Goal: Information Seeking & Learning: Learn about a topic

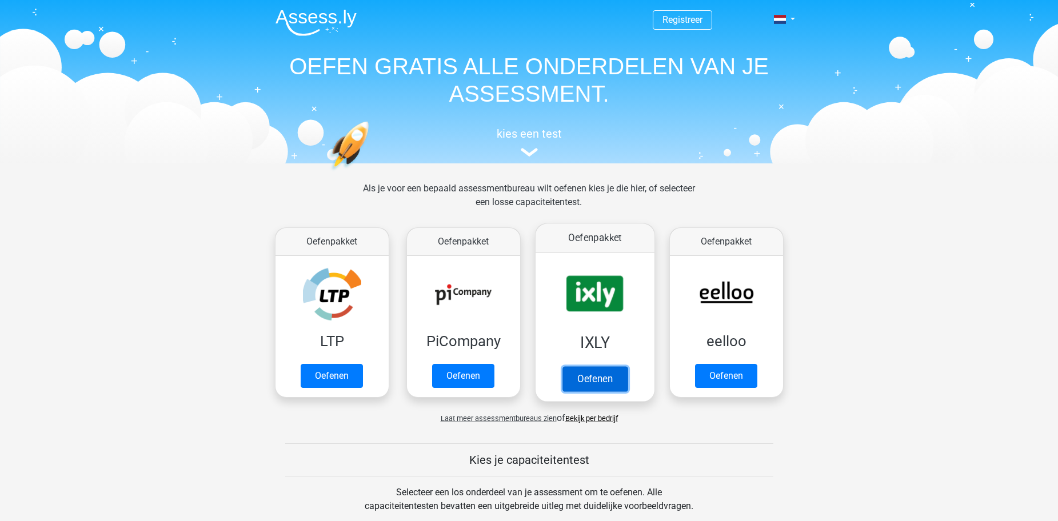
click at [591, 377] on link "Oefenen" at bounding box center [594, 378] width 65 height 25
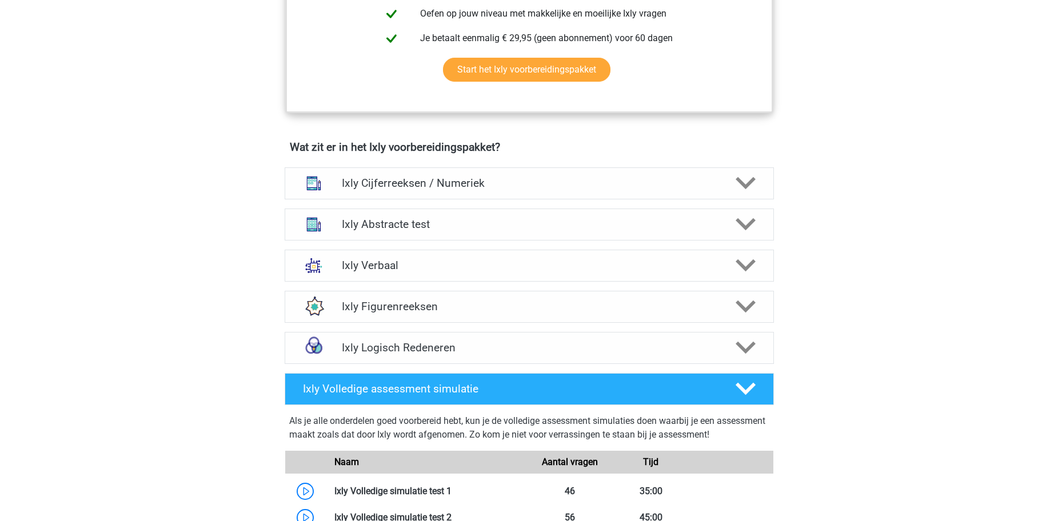
scroll to position [743, 0]
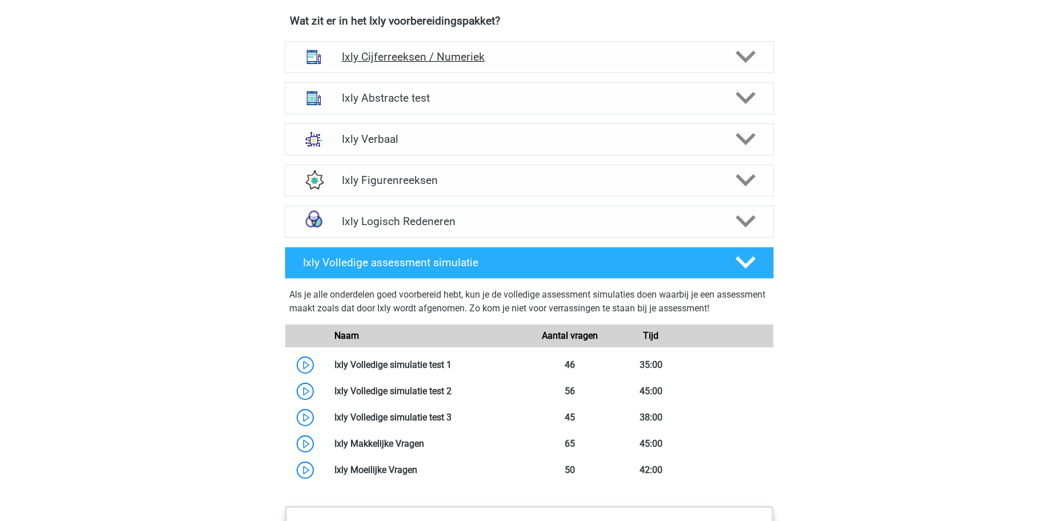
click at [489, 60] on h4 "Ixly Cijferreeksen / Numeriek" at bounding box center [529, 56] width 374 height 13
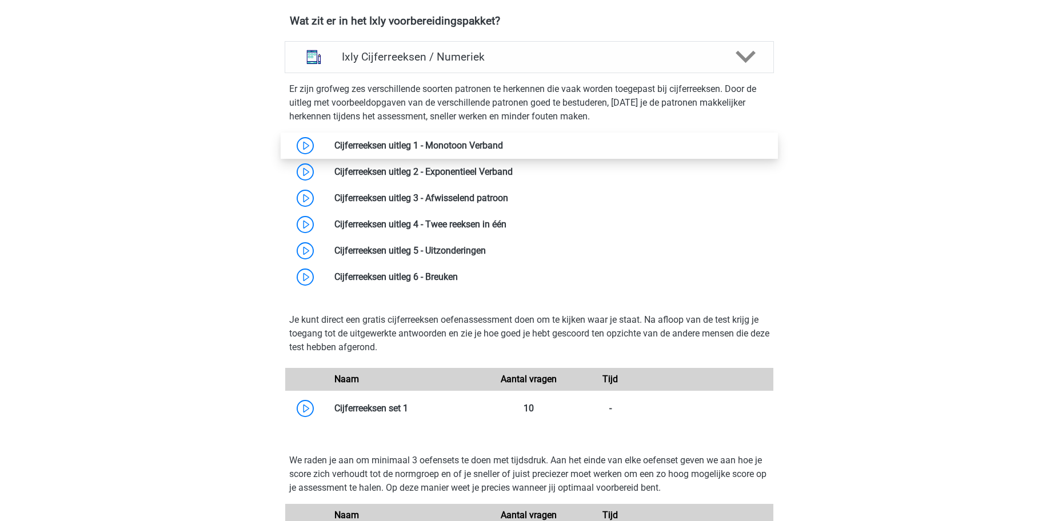
click at [503, 147] on link at bounding box center [503, 145] width 0 height 11
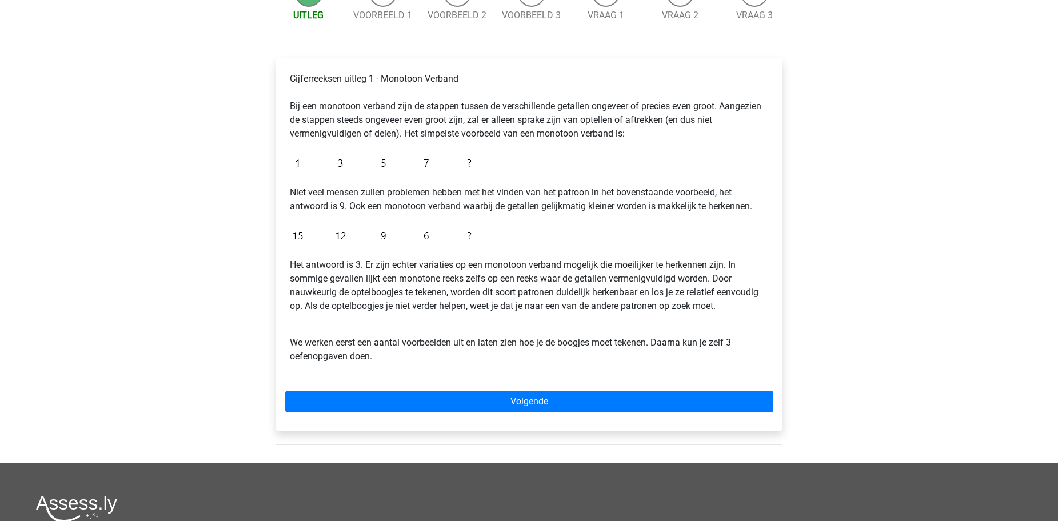
scroll to position [286, 0]
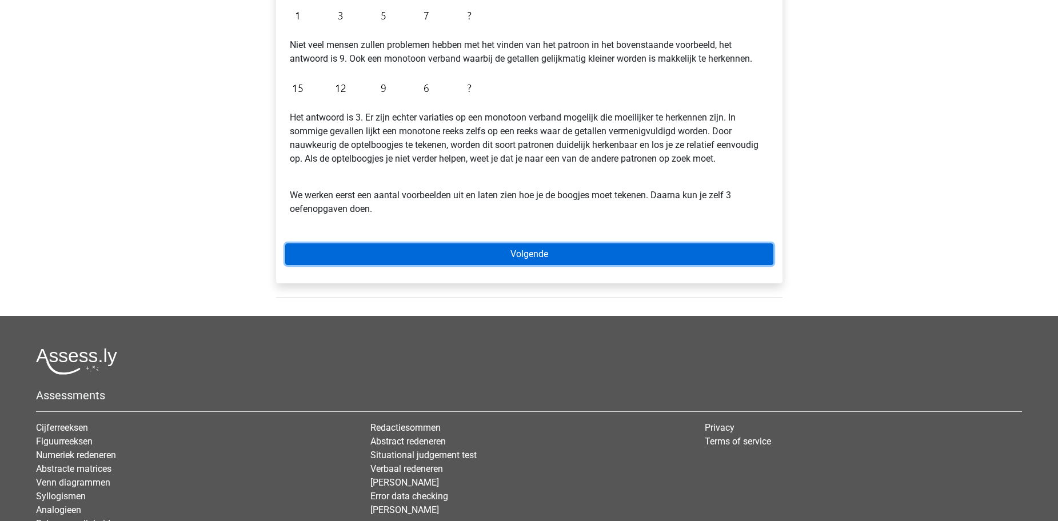
click at [465, 256] on link "Volgende" at bounding box center [529, 255] width 488 height 22
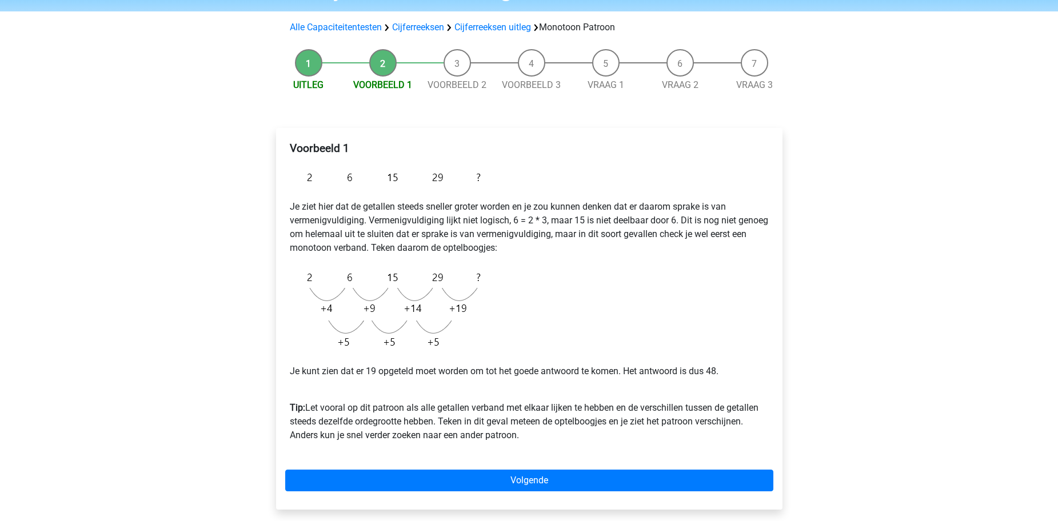
scroll to position [229, 0]
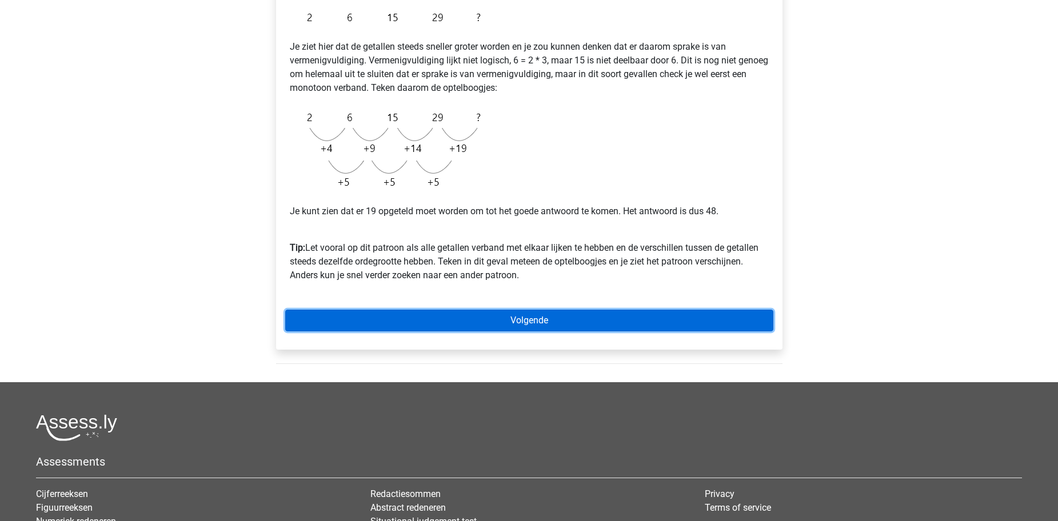
click at [474, 326] on link "Volgende" at bounding box center [529, 321] width 488 height 22
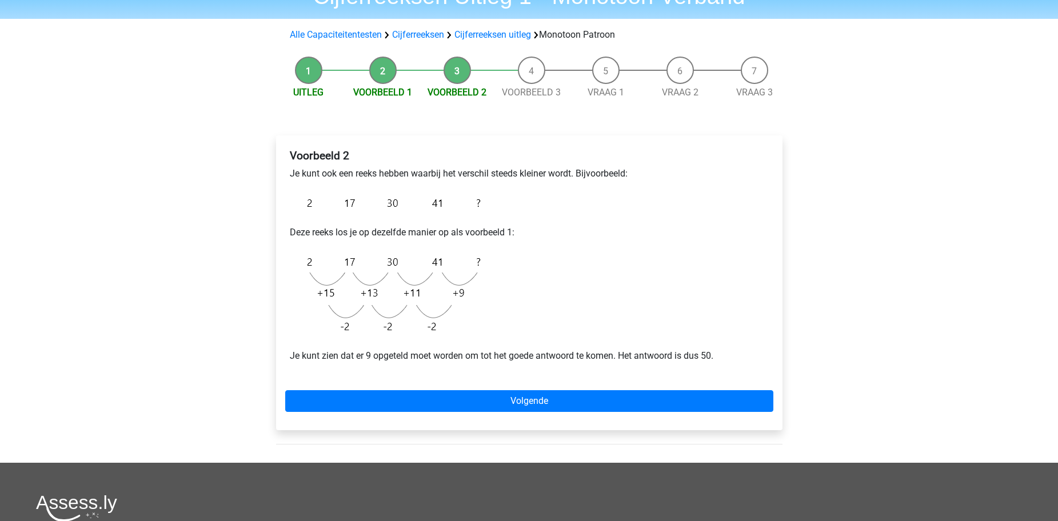
scroll to position [172, 0]
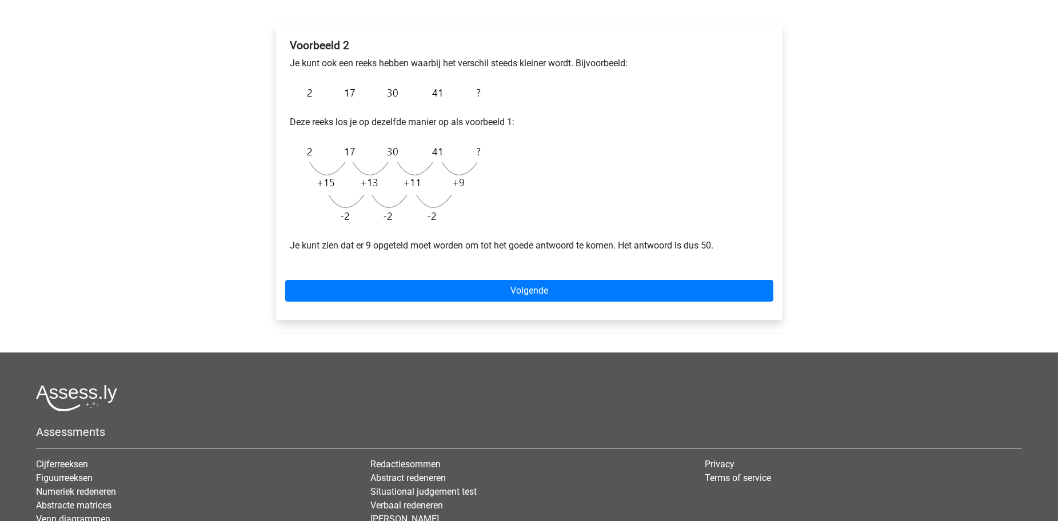
click at [481, 316] on div "Voorbeeld 2 Je kunt ook een reeks hebben waarbij het verschil steeds kleiner wo…" at bounding box center [529, 172] width 507 height 295
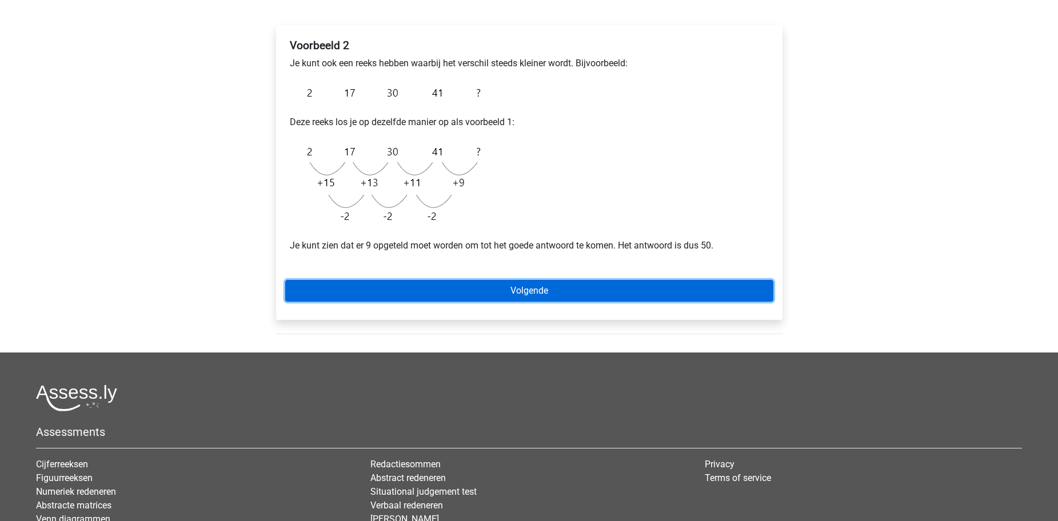
click at [479, 293] on link "Volgende" at bounding box center [529, 291] width 488 height 22
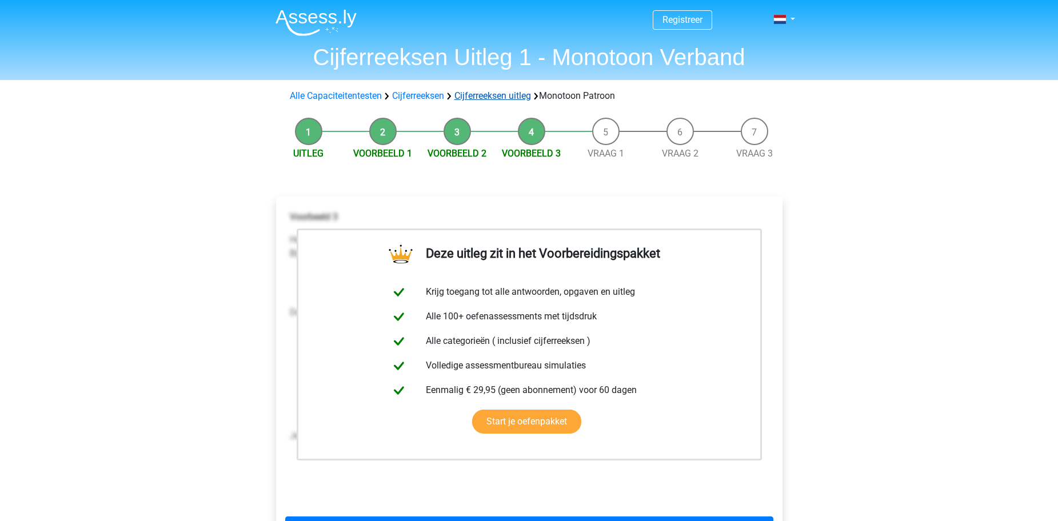
click at [500, 99] on link "Cijferreeksen uitleg" at bounding box center [493, 95] width 77 height 11
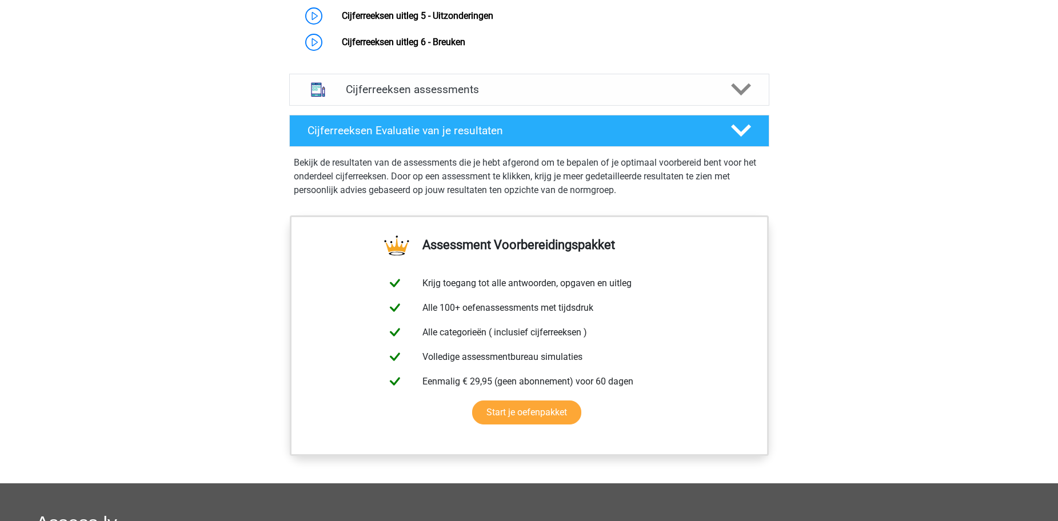
scroll to position [852, 0]
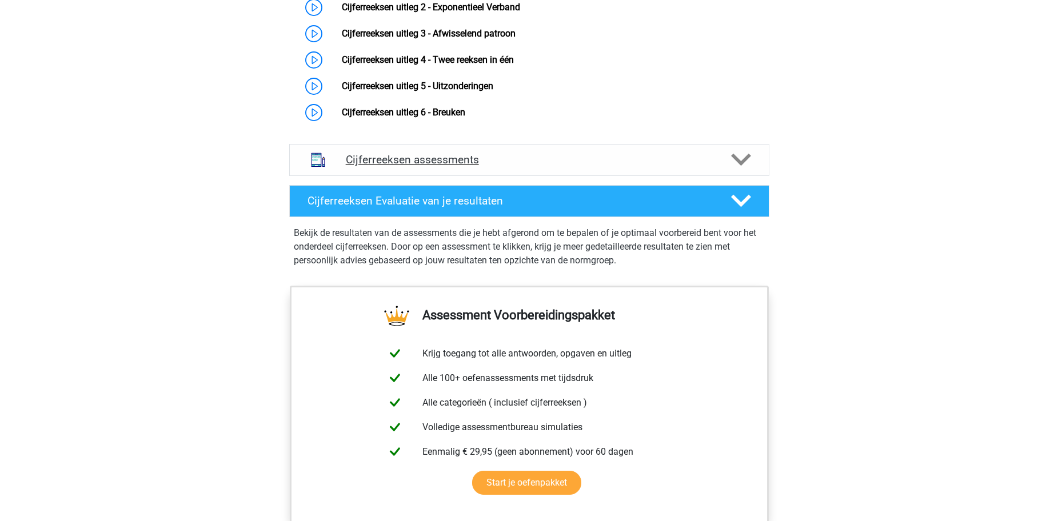
click at [441, 166] on h4 "Cijferreeksen assessments" at bounding box center [529, 159] width 367 height 13
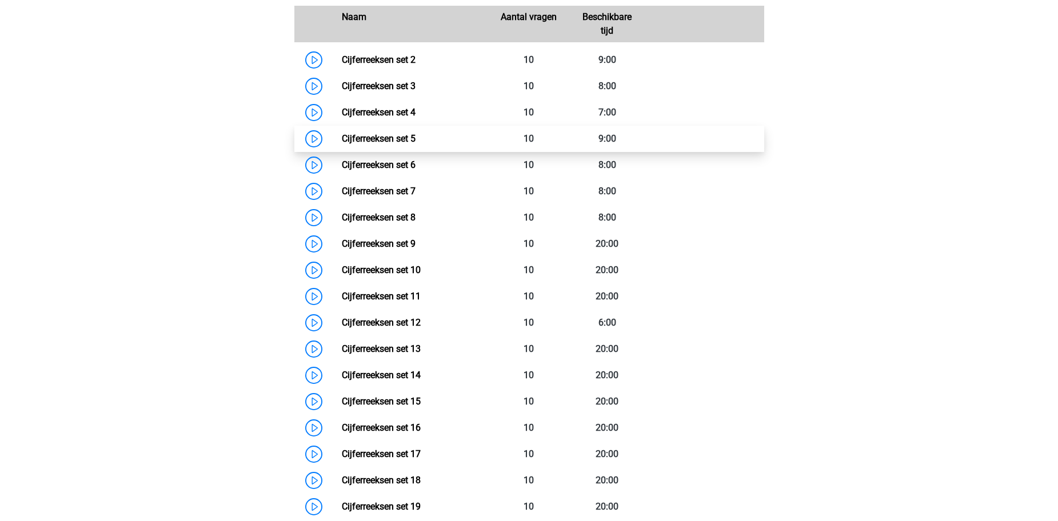
scroll to position [1081, 0]
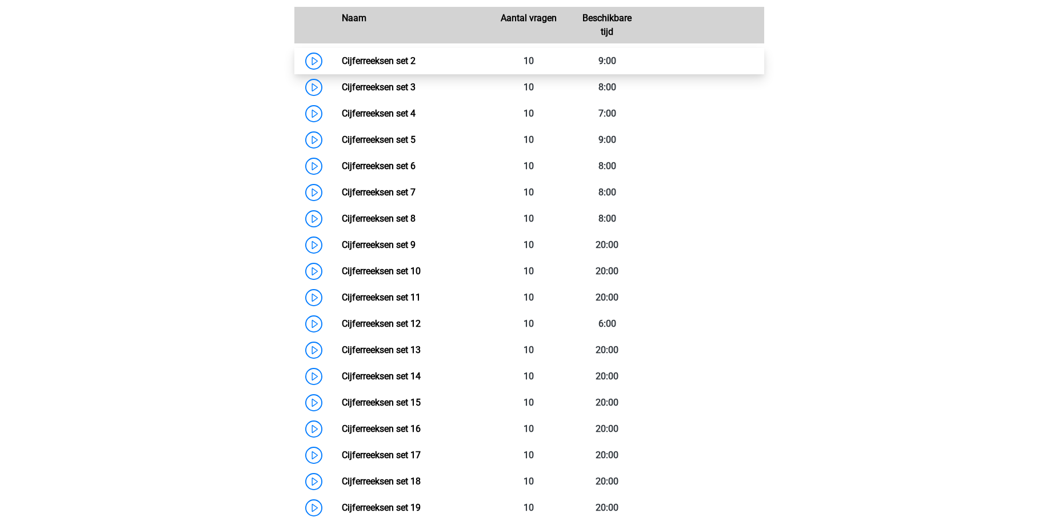
click at [383, 66] on link "Cijferreeksen set 2" at bounding box center [379, 60] width 74 height 11
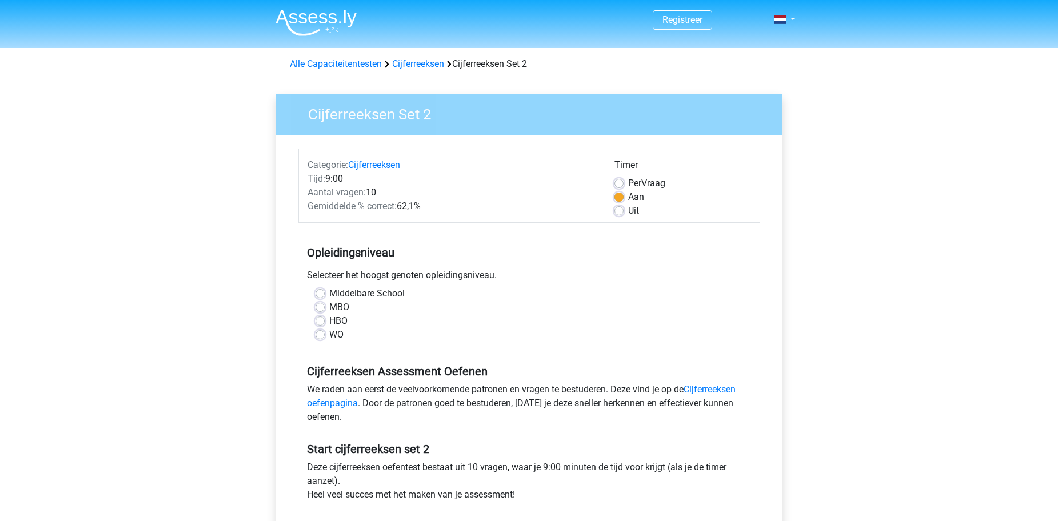
click at [331, 309] on label "MBO" at bounding box center [339, 308] width 20 height 14
click at [325, 309] on input "MBO" at bounding box center [320, 306] width 9 height 11
radio input "true"
click at [330, 330] on label "WO" at bounding box center [336, 335] width 14 height 14
click at [325, 330] on input "WO" at bounding box center [320, 333] width 9 height 11
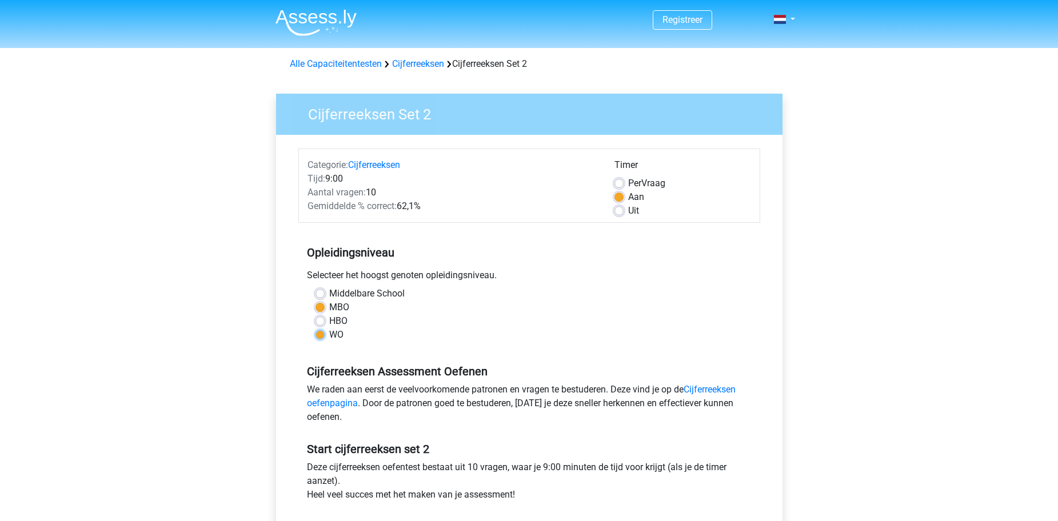
radio input "true"
click at [776, 23] on span at bounding box center [780, 19] width 12 height 9
click at [755, 58] on link "English" at bounding box center [751, 64] width 79 height 18
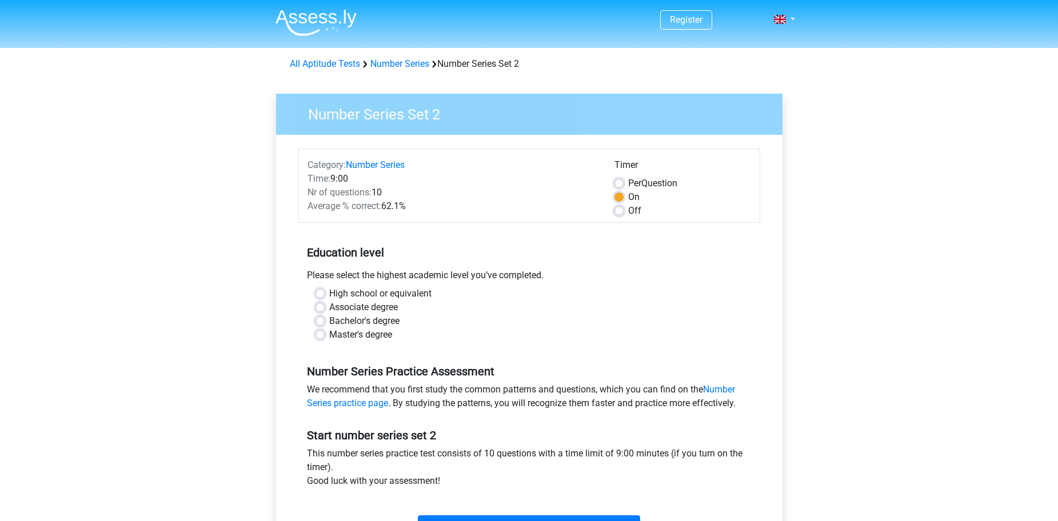
click at [643, 181] on label "Per Question" at bounding box center [652, 184] width 49 height 14
click at [624, 181] on input "Per Question" at bounding box center [619, 182] width 9 height 11
radio input "true"
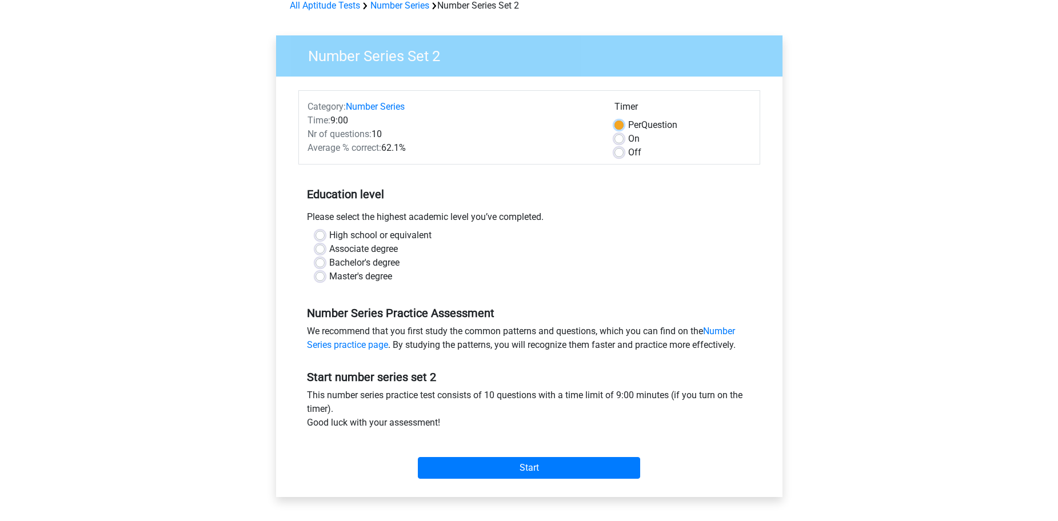
scroll to position [114, 0]
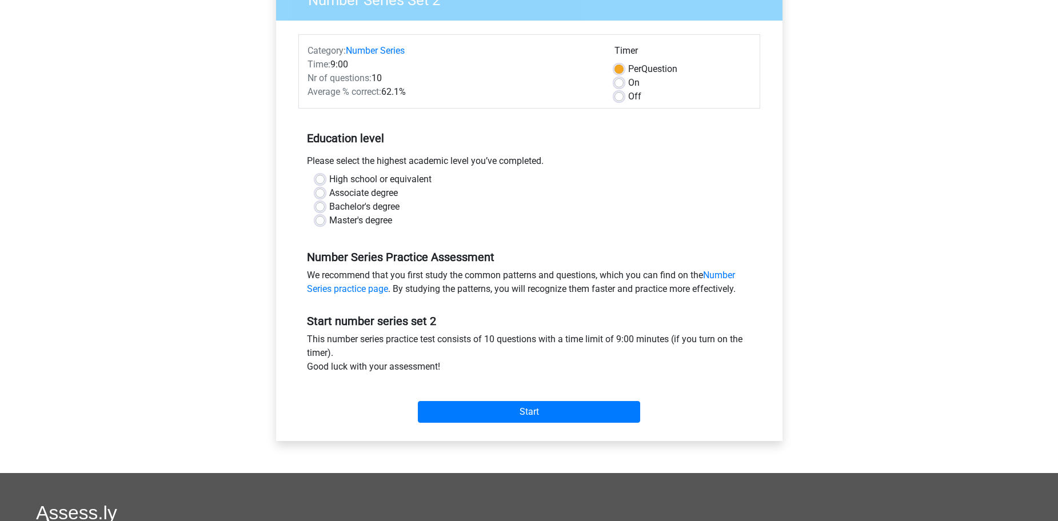
click at [377, 200] on label "Associate degree" at bounding box center [363, 193] width 69 height 14
click at [325, 198] on input "Associate degree" at bounding box center [320, 191] width 9 height 11
radio input "true"
click at [368, 204] on label "Bachelor's degree" at bounding box center [364, 207] width 70 height 14
click at [325, 204] on input "Bachelor's degree" at bounding box center [320, 205] width 9 height 11
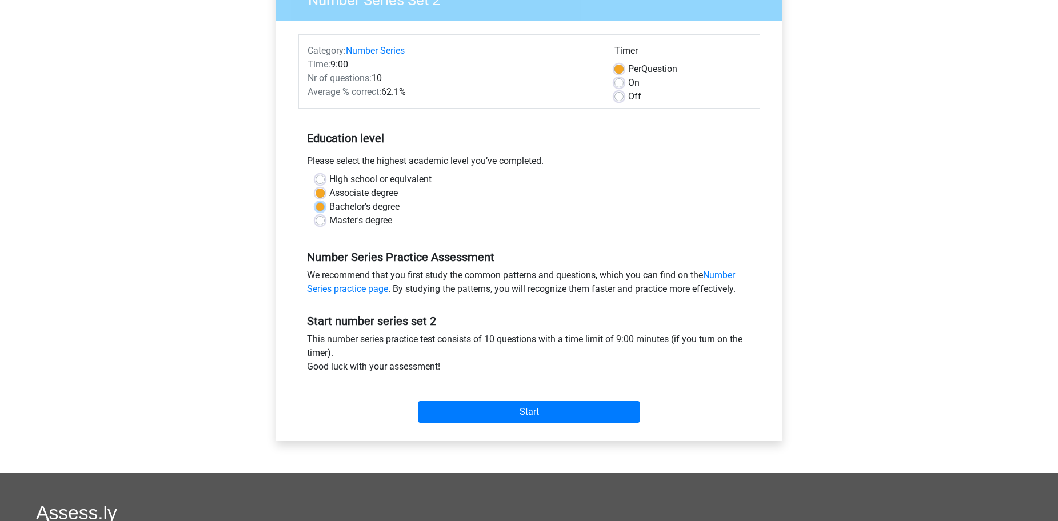
radio input "true"
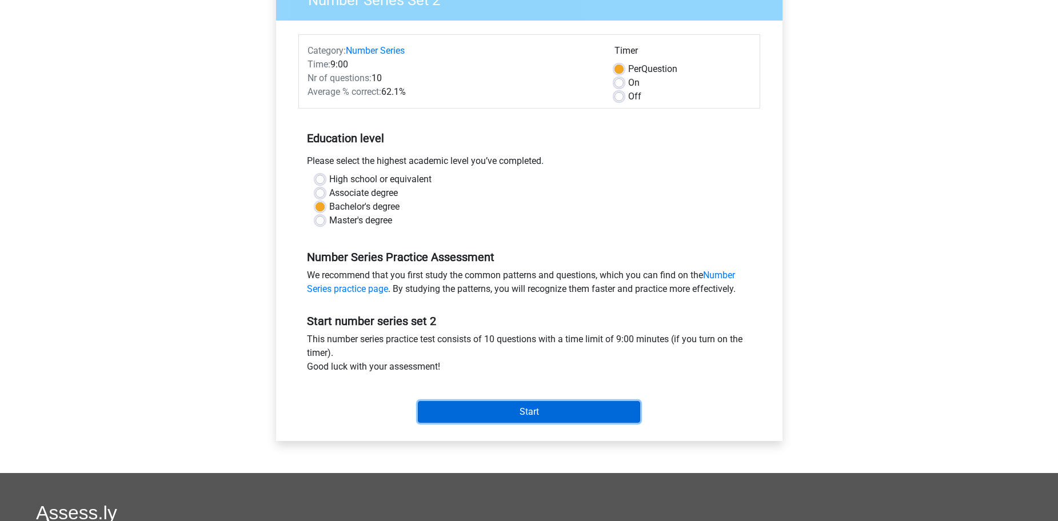
click at [495, 417] on input "Start" at bounding box center [529, 412] width 222 height 22
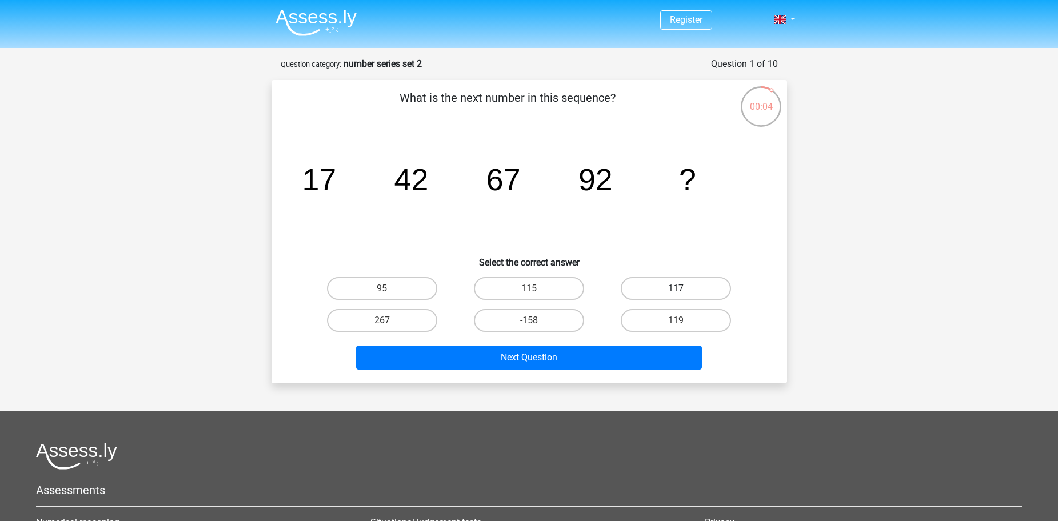
click at [663, 291] on label "117" at bounding box center [676, 288] width 110 height 23
click at [676, 291] on input "117" at bounding box center [679, 292] width 7 height 7
radio input "true"
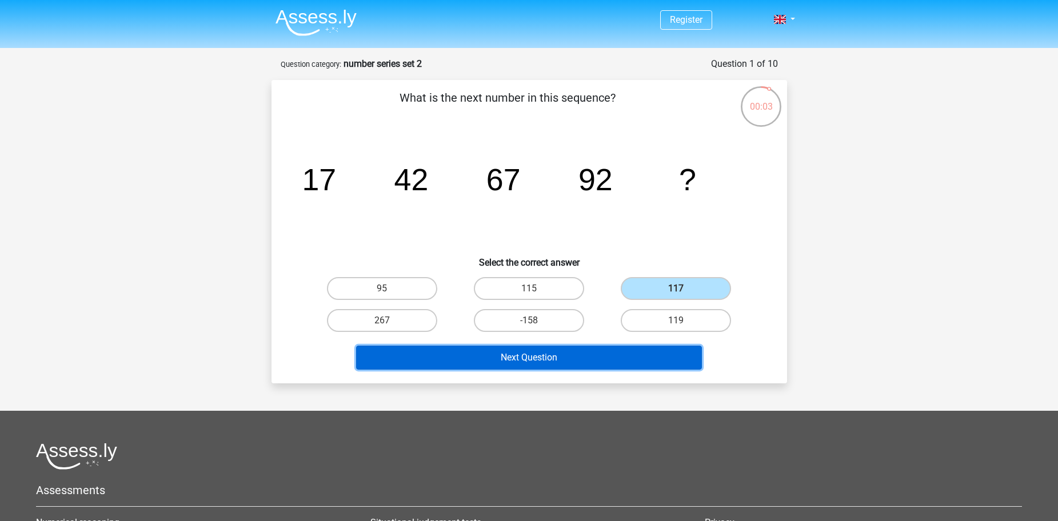
click at [644, 368] on button "Next Question" at bounding box center [529, 358] width 346 height 24
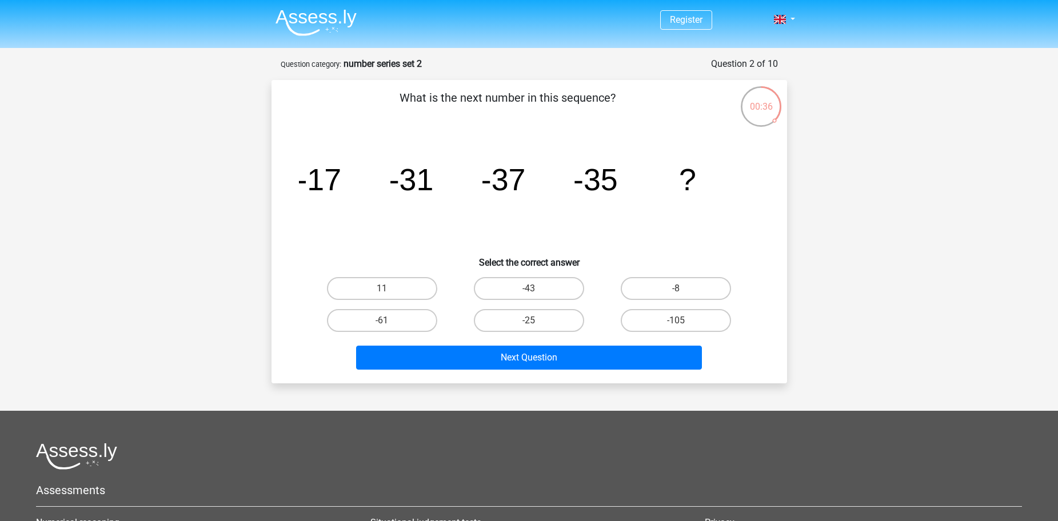
drag, startPoint x: 616, startPoint y: 226, endPoint x: 1011, endPoint y: 448, distance: 452.6
click at [1011, 448] on div at bounding box center [529, 456] width 986 height 27
click at [513, 316] on label "-25" at bounding box center [529, 320] width 110 height 23
click at [529, 321] on input "-25" at bounding box center [532, 324] width 7 height 7
radio input "true"
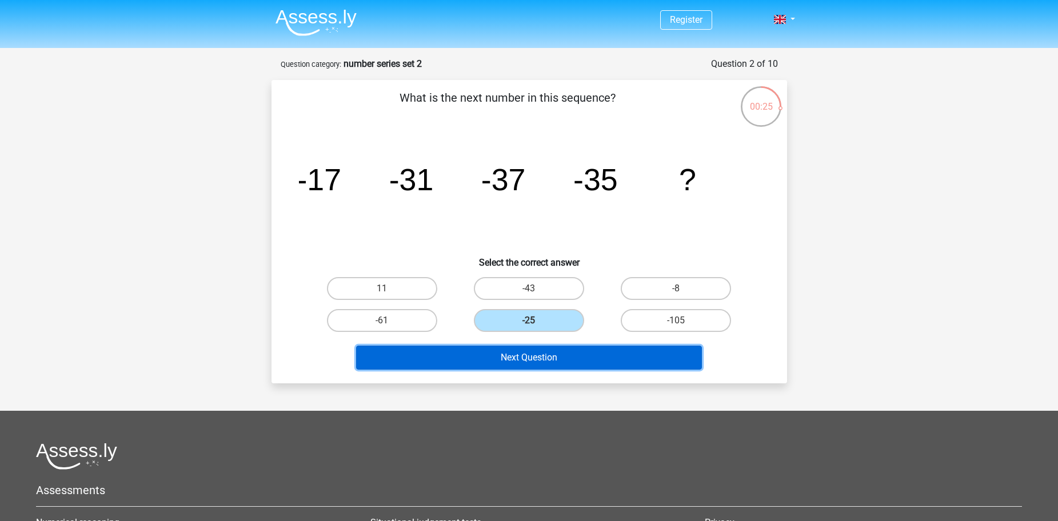
click at [519, 346] on button "Next Question" at bounding box center [529, 358] width 346 height 24
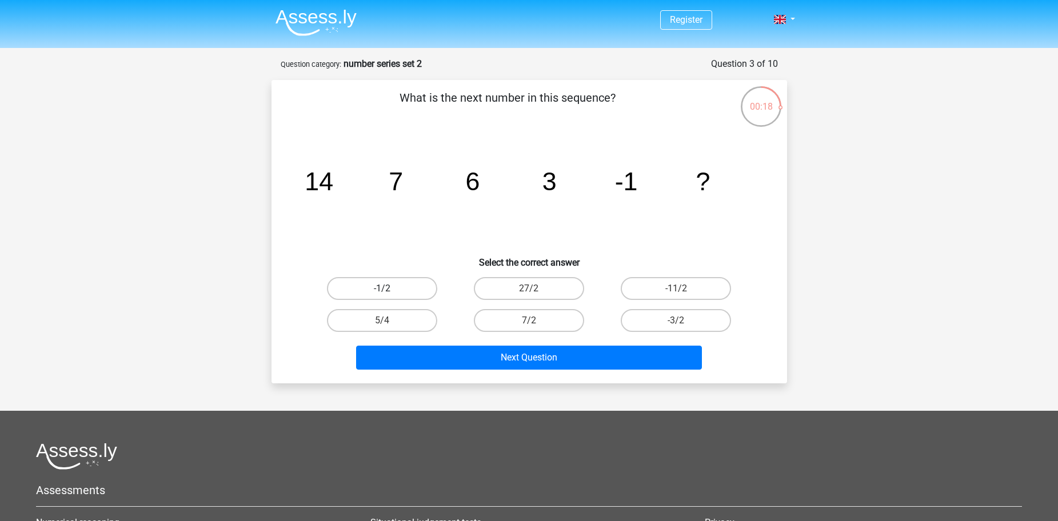
click at [408, 286] on label "-1/2" at bounding box center [382, 288] width 110 height 23
click at [389, 289] on input "-1/2" at bounding box center [385, 292] width 7 height 7
radio input "true"
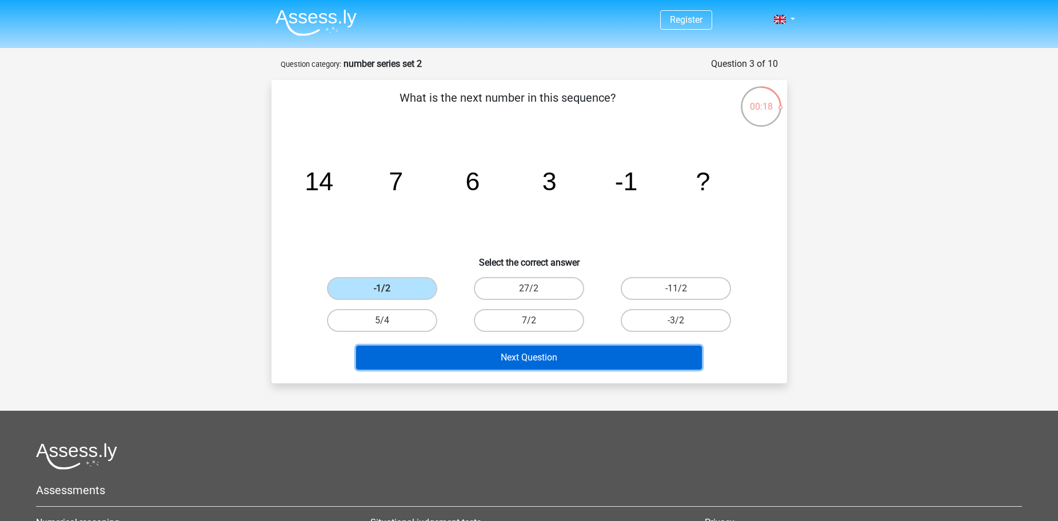
click at [476, 348] on button "Next Question" at bounding box center [529, 358] width 346 height 24
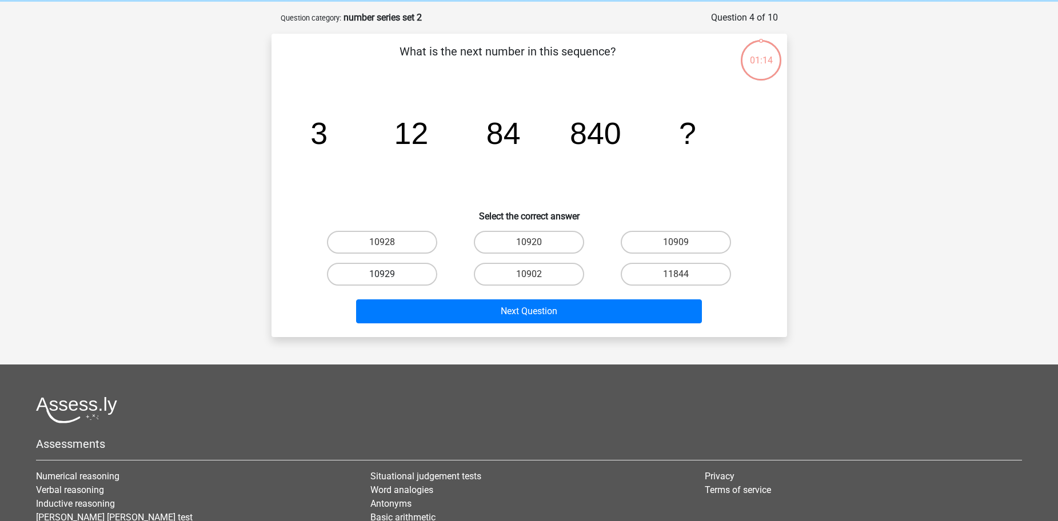
scroll to position [57, 0]
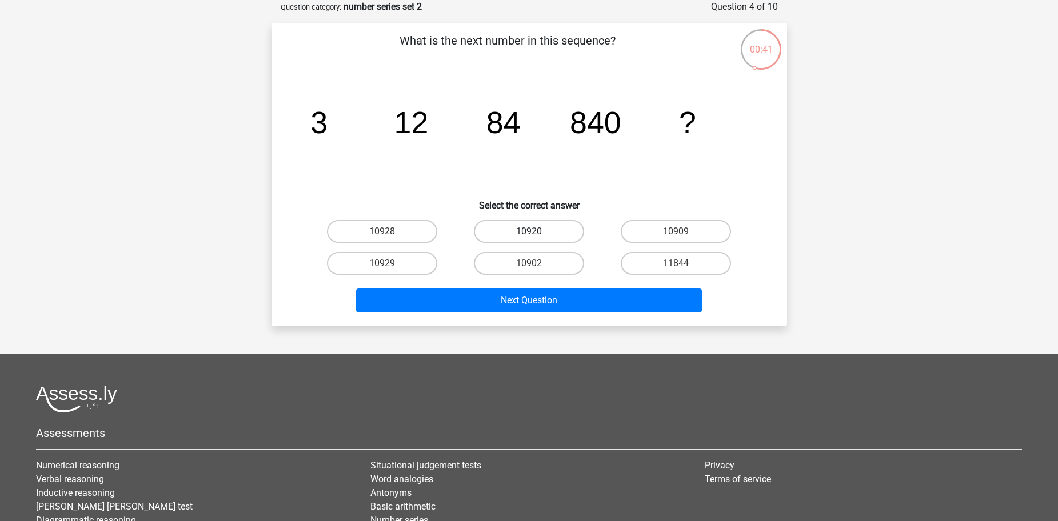
click at [523, 232] on label "10920" at bounding box center [529, 231] width 110 height 23
click at [529, 232] on input "10920" at bounding box center [532, 235] width 7 height 7
radio input "true"
click at [532, 317] on div "Next Question" at bounding box center [529, 303] width 441 height 29
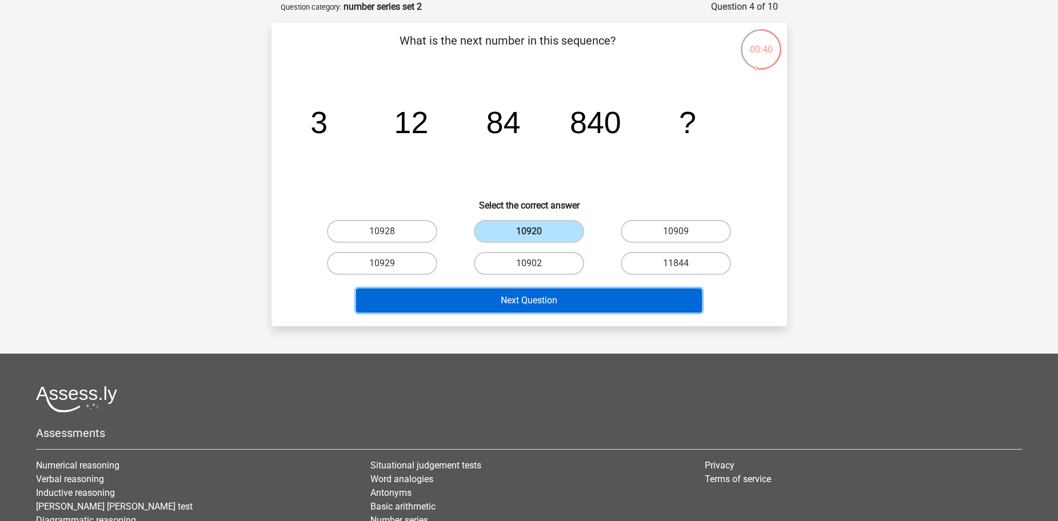
click at [532, 296] on button "Next Question" at bounding box center [529, 301] width 346 height 24
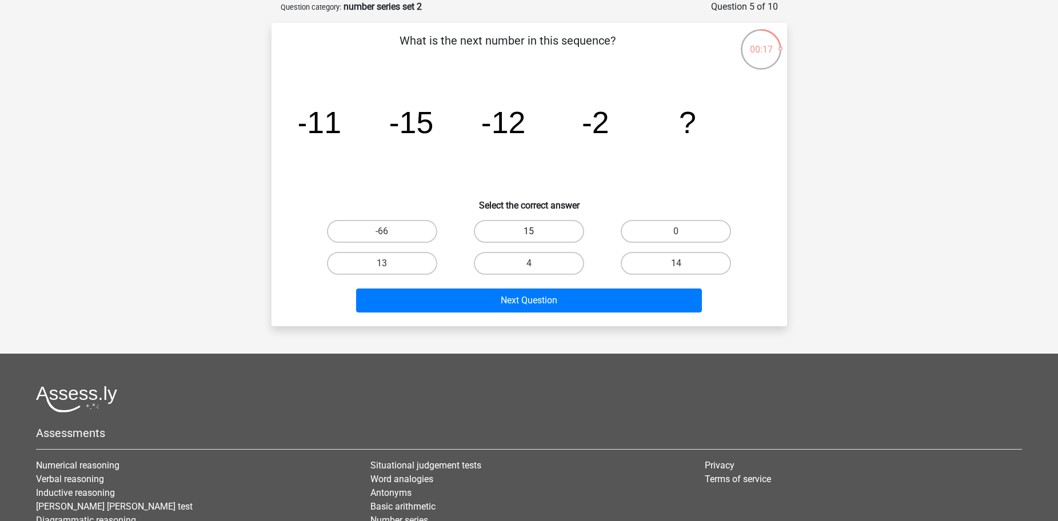
click at [524, 233] on label "15" at bounding box center [529, 231] width 110 height 23
click at [529, 233] on input "15" at bounding box center [532, 235] width 7 height 7
radio input "true"
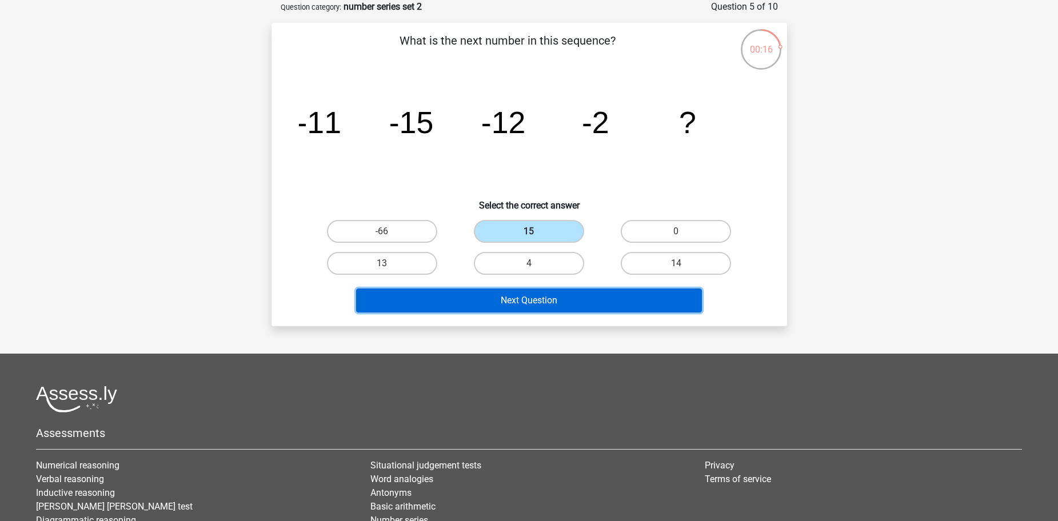
click at [533, 294] on button "Next Question" at bounding box center [529, 301] width 346 height 24
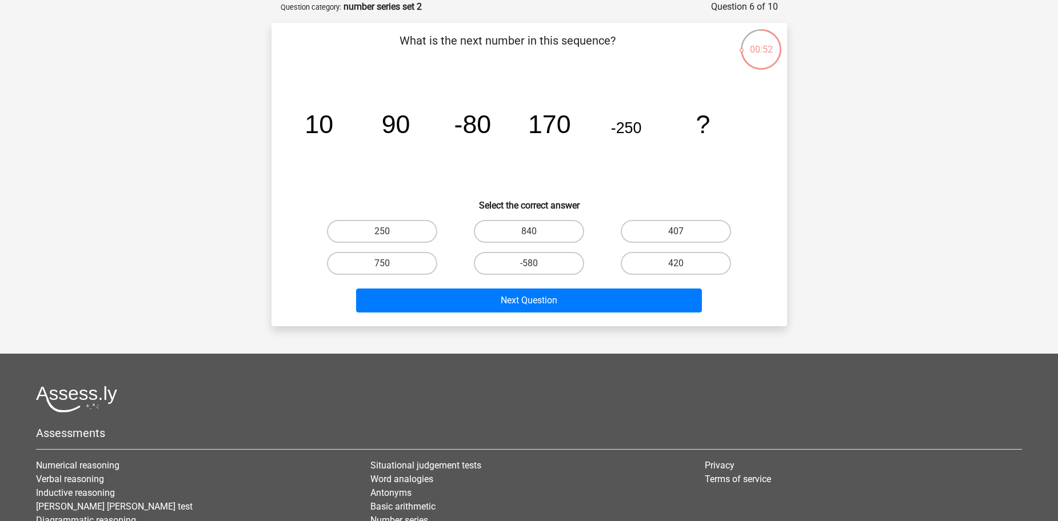
drag, startPoint x: 499, startPoint y: 135, endPoint x: 452, endPoint y: 164, distance: 55.1
click at [452, 164] on icon "image/svg+xml 10 90 -80 170 -250 ?" at bounding box center [529, 132] width 461 height 115
click at [679, 261] on label "420" at bounding box center [676, 263] width 110 height 23
click at [679, 264] on input "420" at bounding box center [679, 267] width 7 height 7
radio input "true"
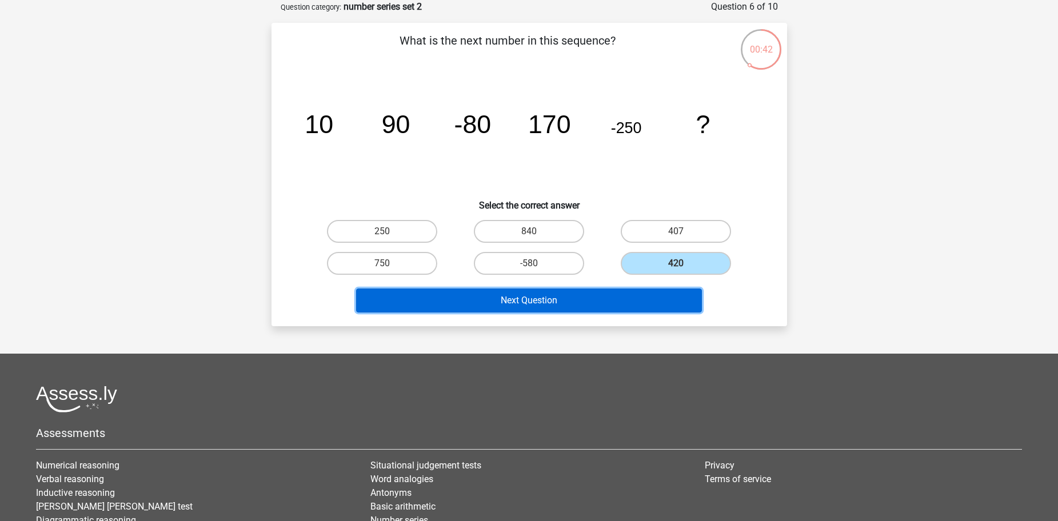
click at [668, 293] on button "Next Question" at bounding box center [529, 301] width 346 height 24
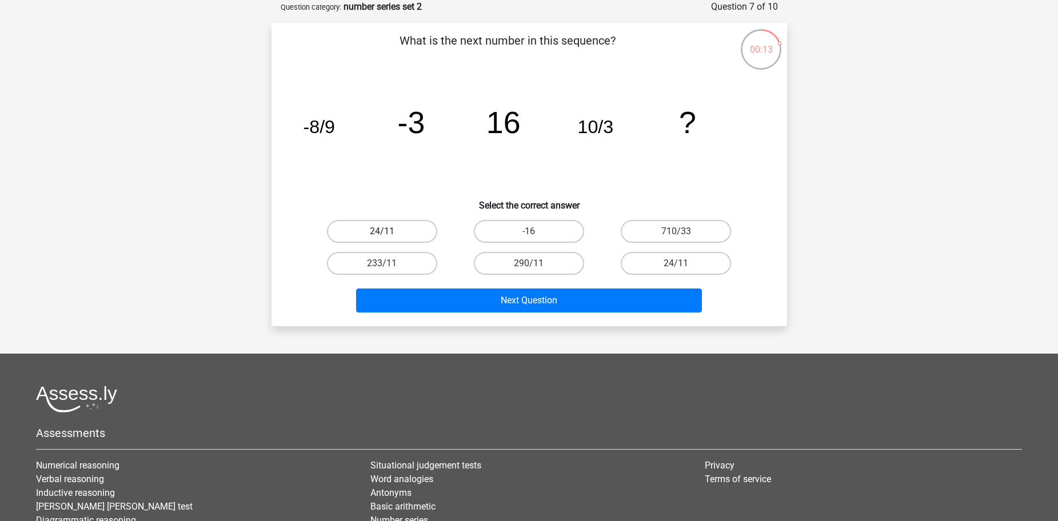
click at [418, 237] on label "24/11" at bounding box center [382, 231] width 110 height 23
click at [389, 237] on input "24/11" at bounding box center [385, 235] width 7 height 7
radio input "true"
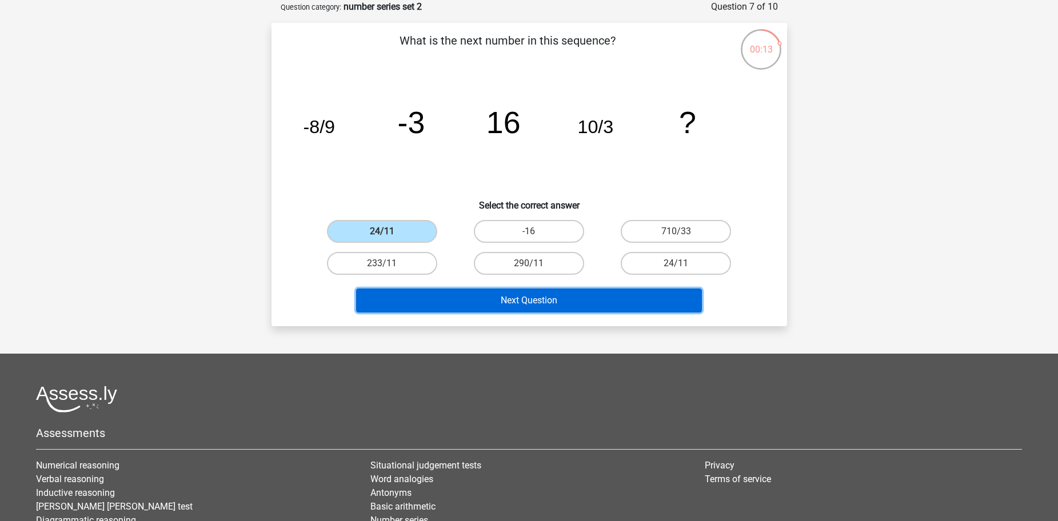
click at [458, 291] on button "Next Question" at bounding box center [529, 301] width 346 height 24
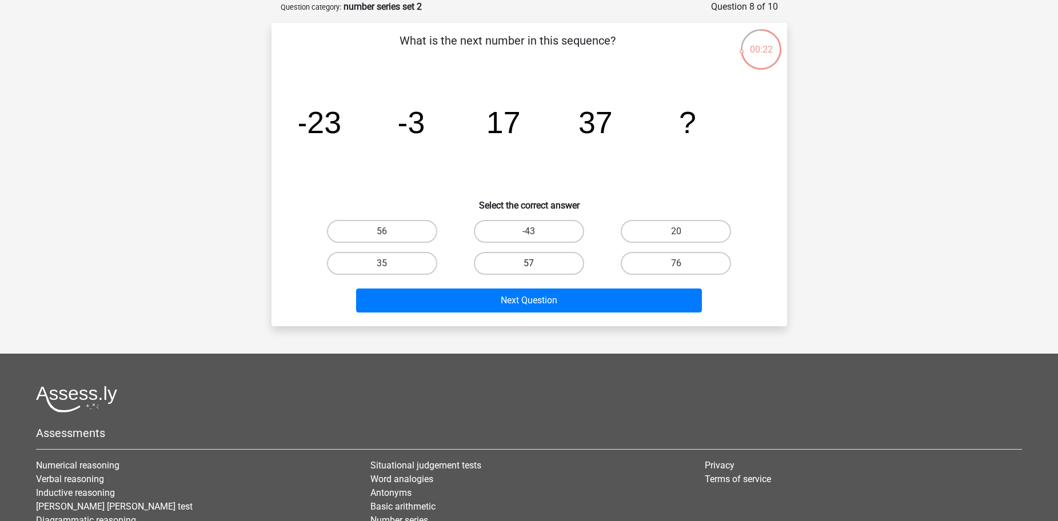
click at [560, 260] on label "57" at bounding box center [529, 263] width 110 height 23
click at [536, 264] on input "57" at bounding box center [532, 267] width 7 height 7
radio input "true"
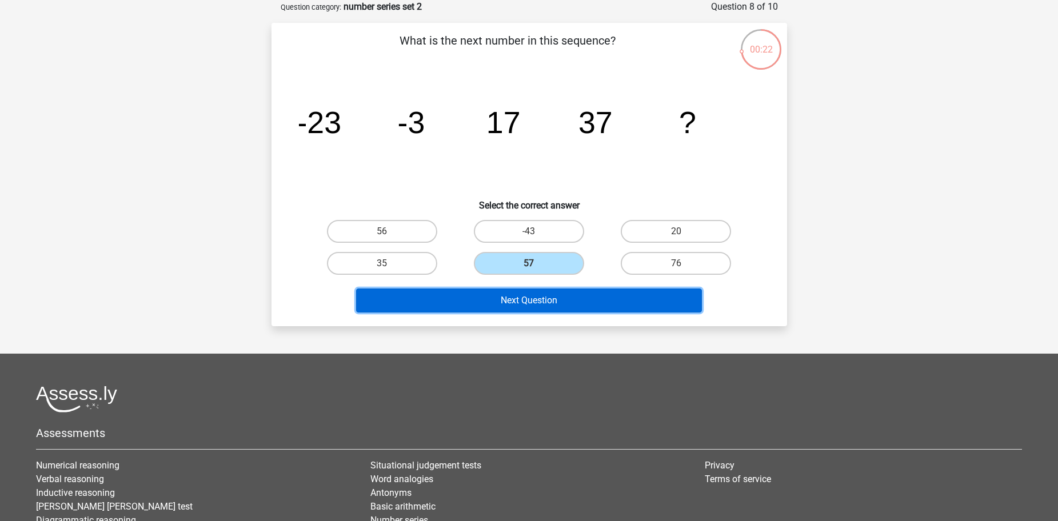
click at [577, 298] on button "Next Question" at bounding box center [529, 301] width 346 height 24
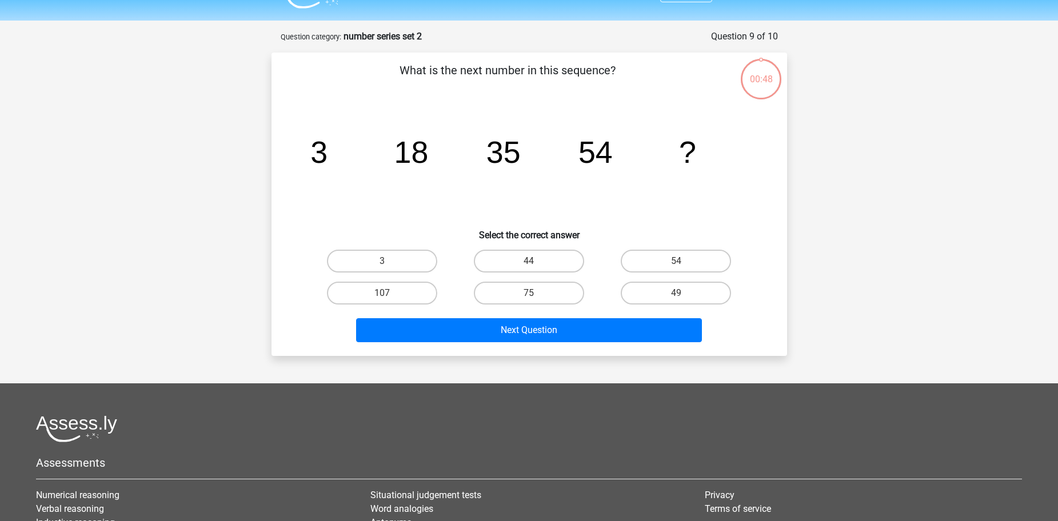
scroll to position [0, 0]
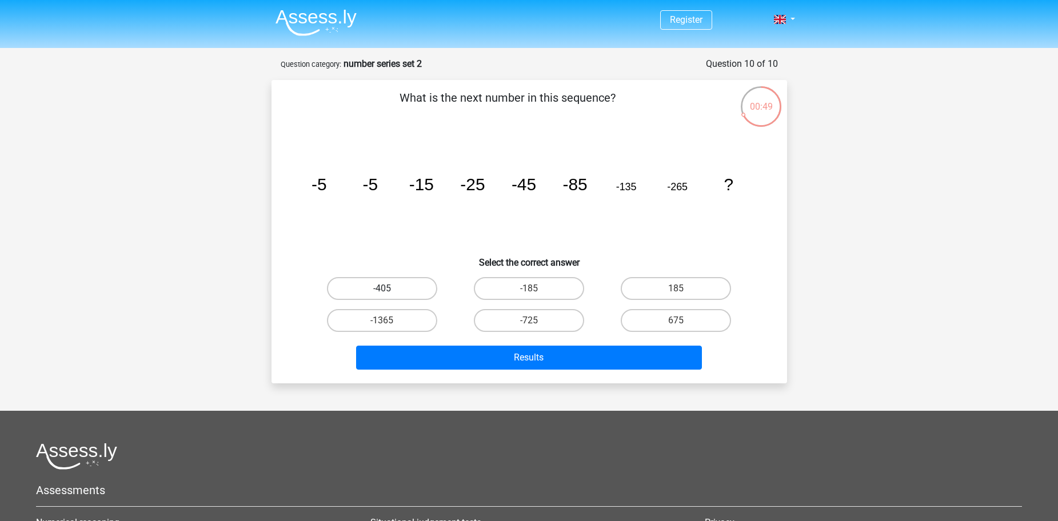
click at [381, 288] on label "-405" at bounding box center [382, 288] width 110 height 23
click at [382, 289] on input "-405" at bounding box center [385, 292] width 7 height 7
radio input "true"
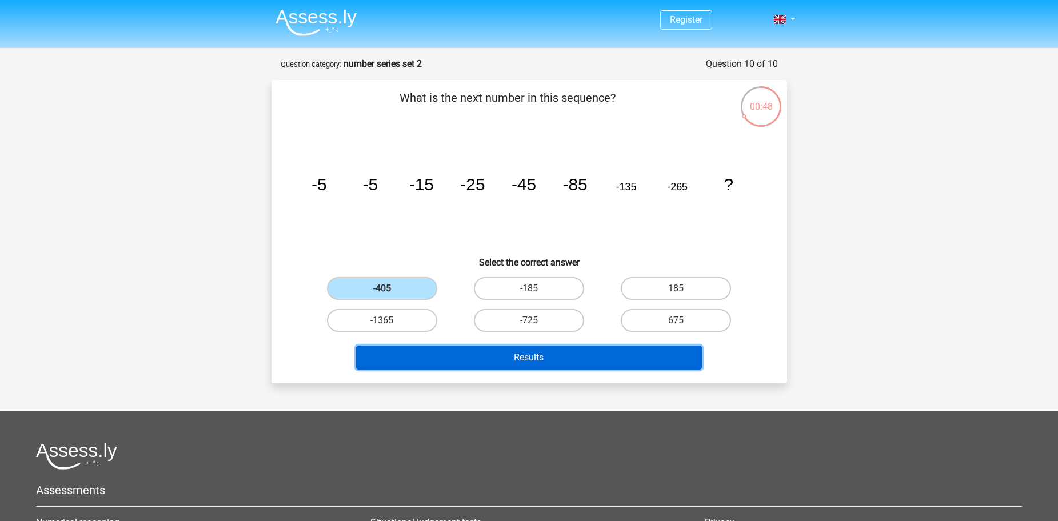
click at [428, 349] on button "Results" at bounding box center [529, 358] width 346 height 24
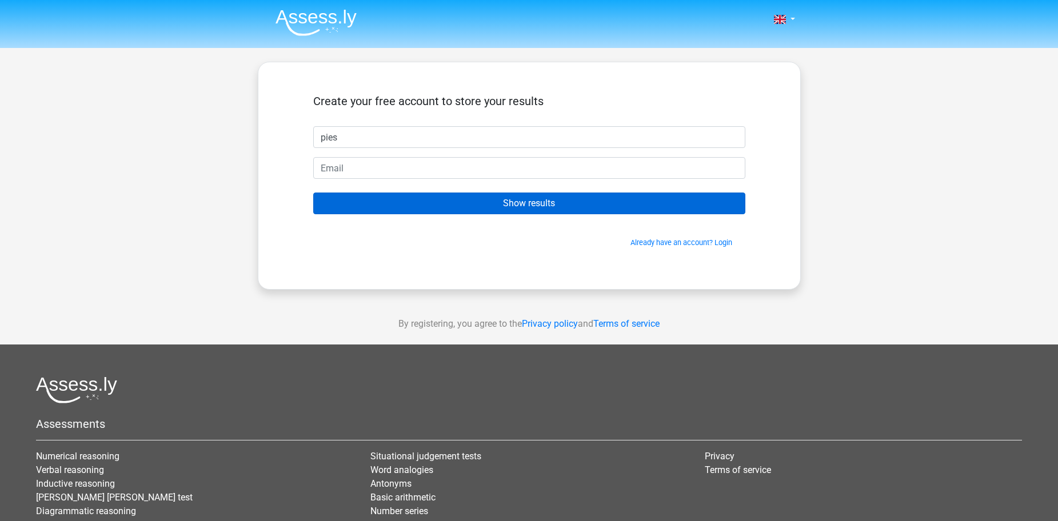
drag, startPoint x: 420, startPoint y: 147, endPoint x: 418, endPoint y: 200, distance: 52.6
click at [420, 154] on form "Create your free account to store your results pies Show results Already have a…" at bounding box center [529, 171] width 432 height 154
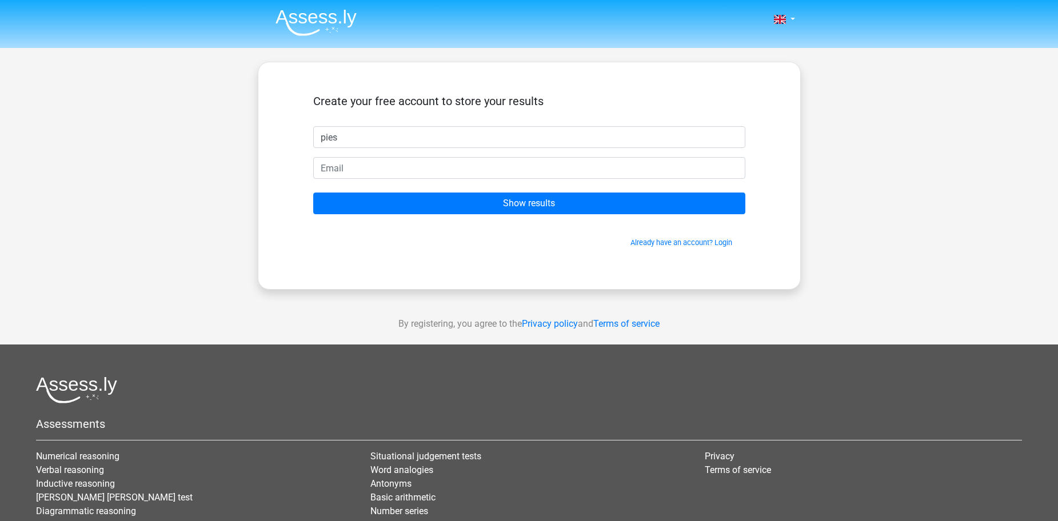
type input "pies"
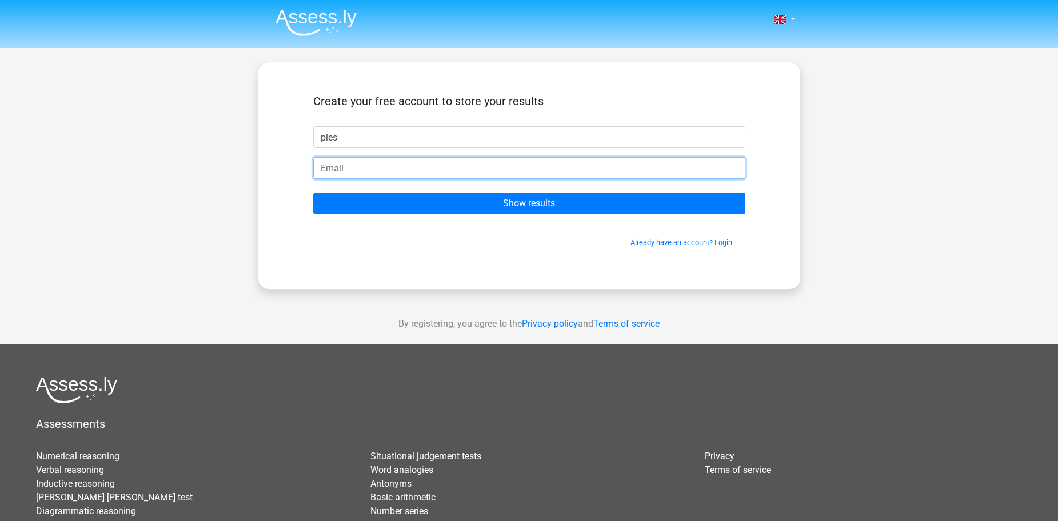
click at [388, 170] on input "email" at bounding box center [529, 168] width 432 height 22
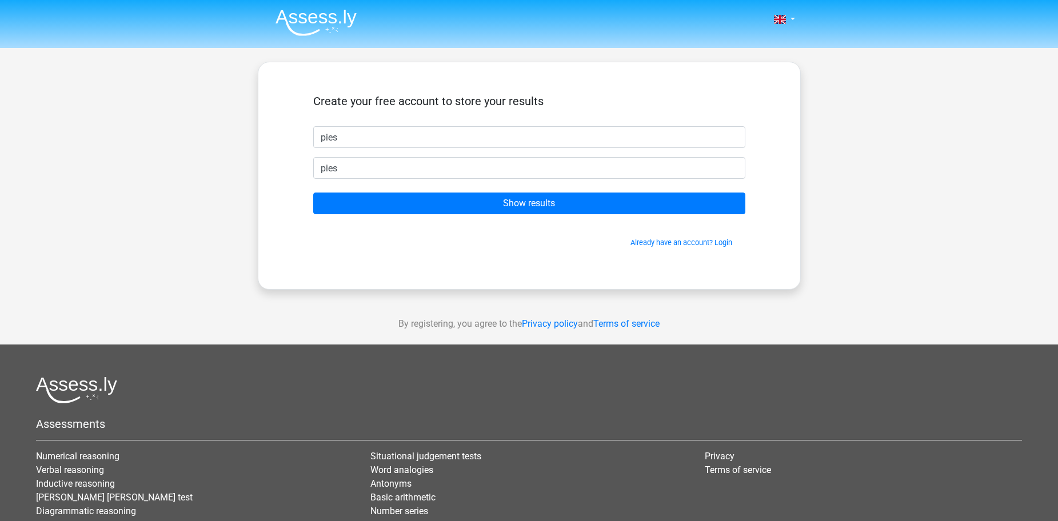
click at [489, 184] on form "Create your free account to store your results pies pies Show results Already h…" at bounding box center [529, 171] width 432 height 154
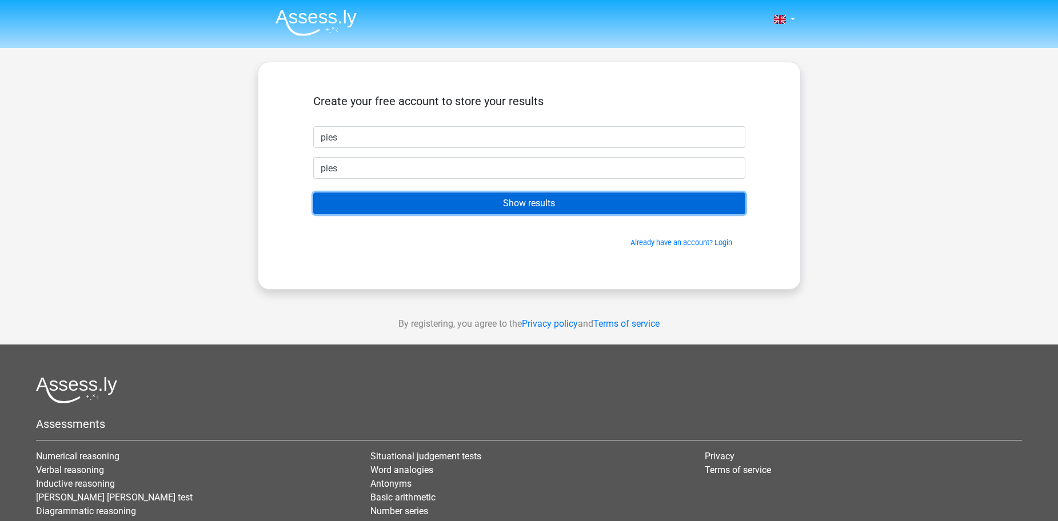
click at [492, 205] on input "Show results" at bounding box center [529, 204] width 432 height 22
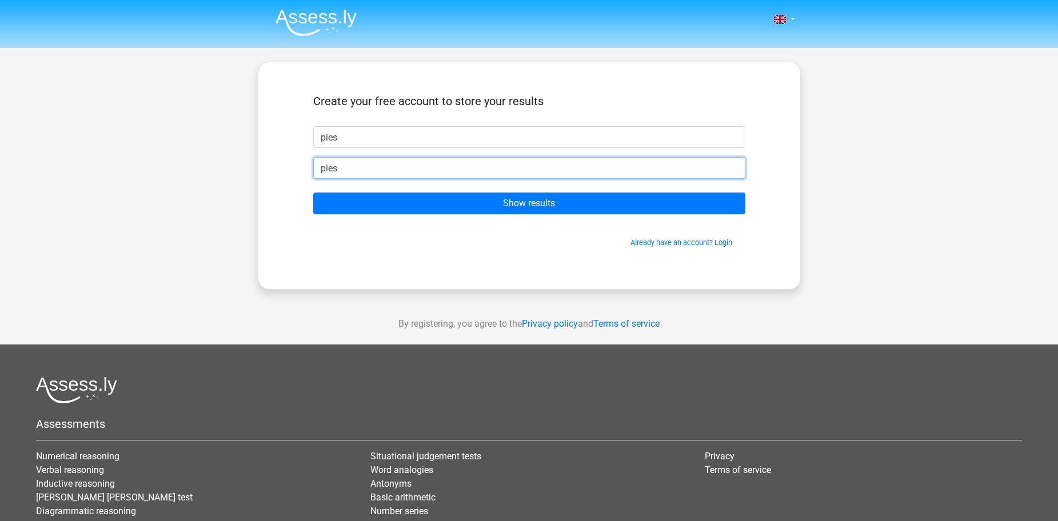
click at [416, 168] on input "pies" at bounding box center [529, 168] width 432 height 22
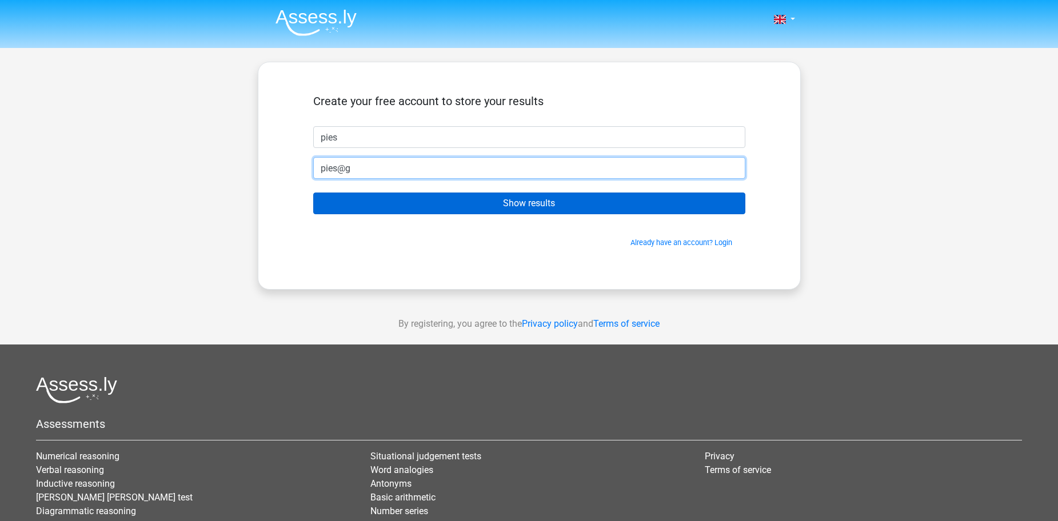
type input "pies@g"
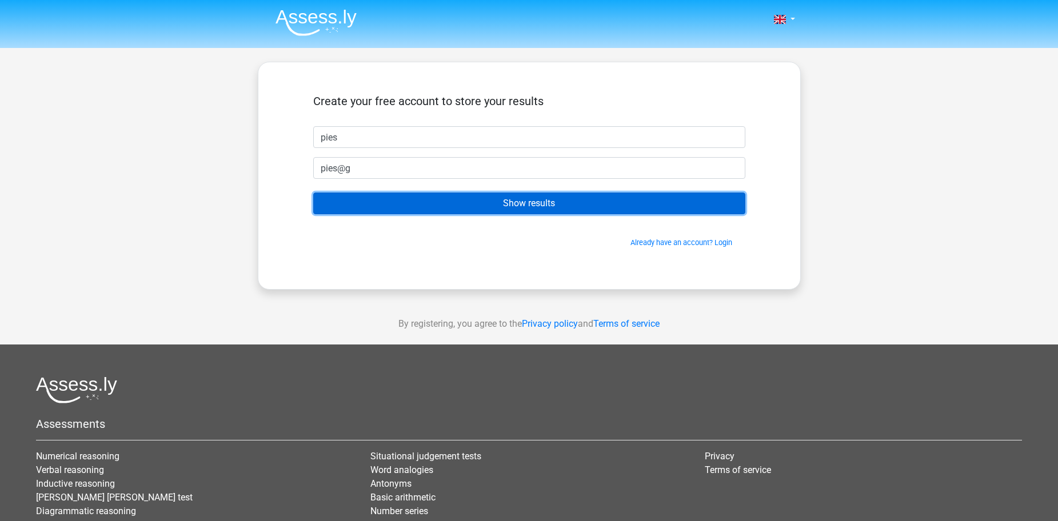
click at [375, 204] on input "Show results" at bounding box center [529, 204] width 432 height 22
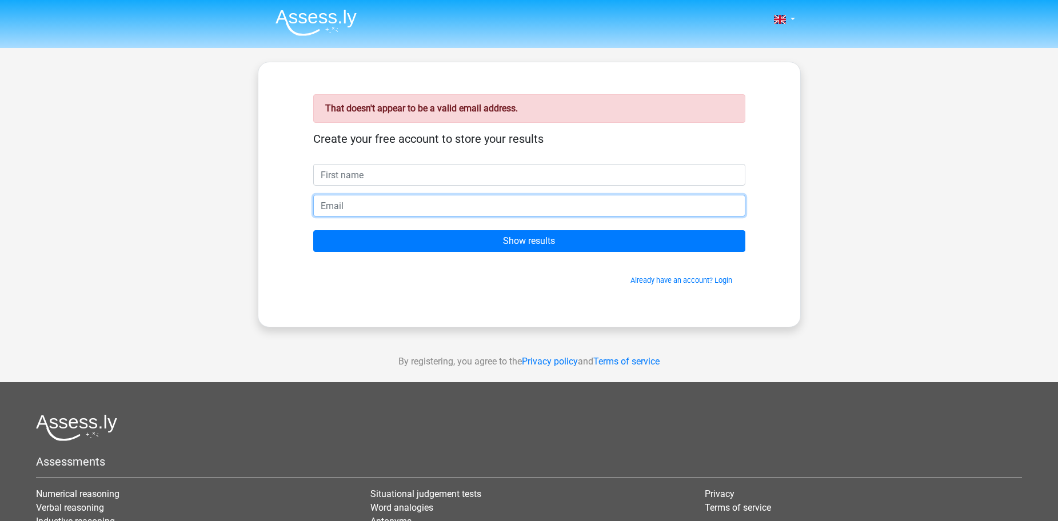
click at [375, 203] on input "email" at bounding box center [529, 206] width 432 height 22
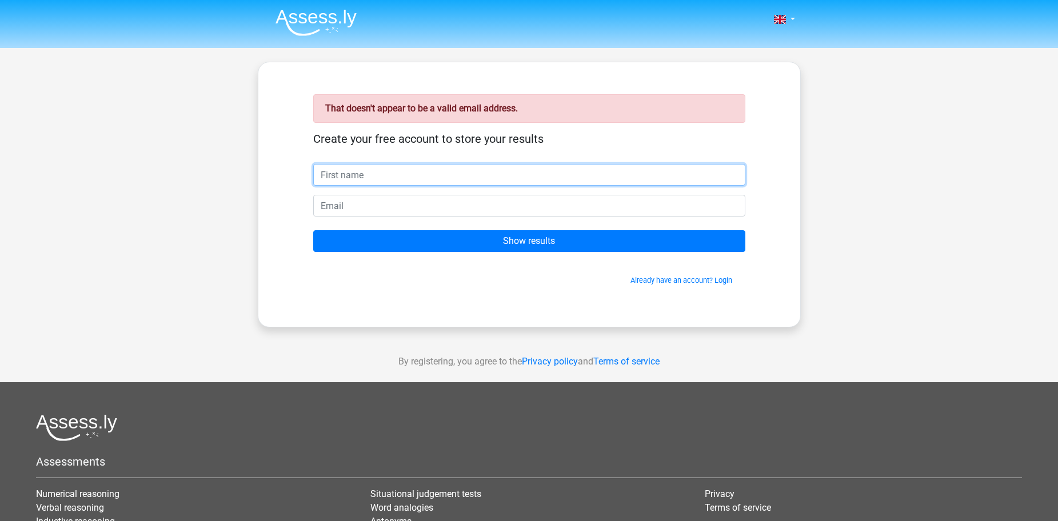
click at [374, 170] on input "text" at bounding box center [529, 175] width 432 height 22
type input "s"
type input "ppies"
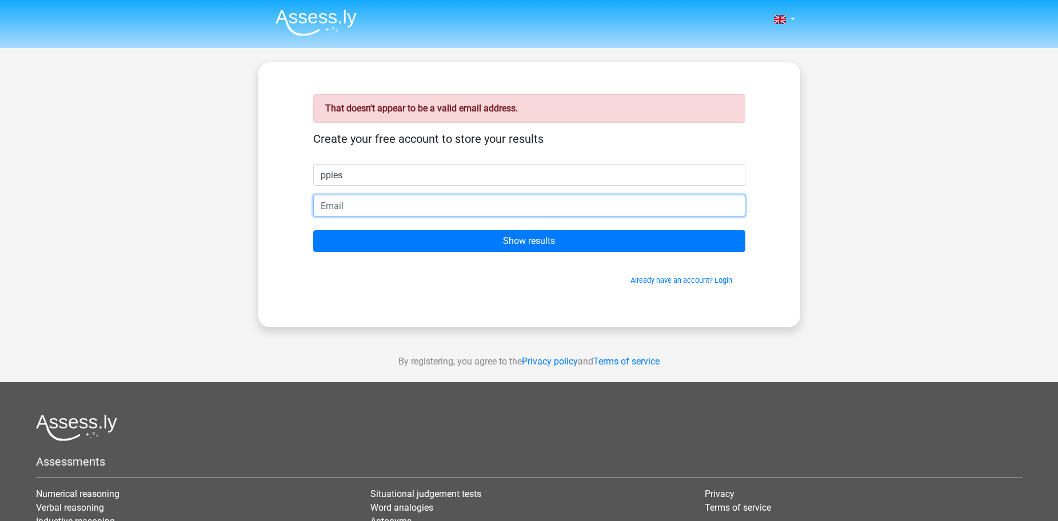
click at [356, 211] on input "email" at bounding box center [529, 206] width 432 height 22
type input "[EMAIL_ADDRESS][DOMAIN_NAME]"
click at [313, 230] on input "Show results" at bounding box center [529, 241] width 432 height 22
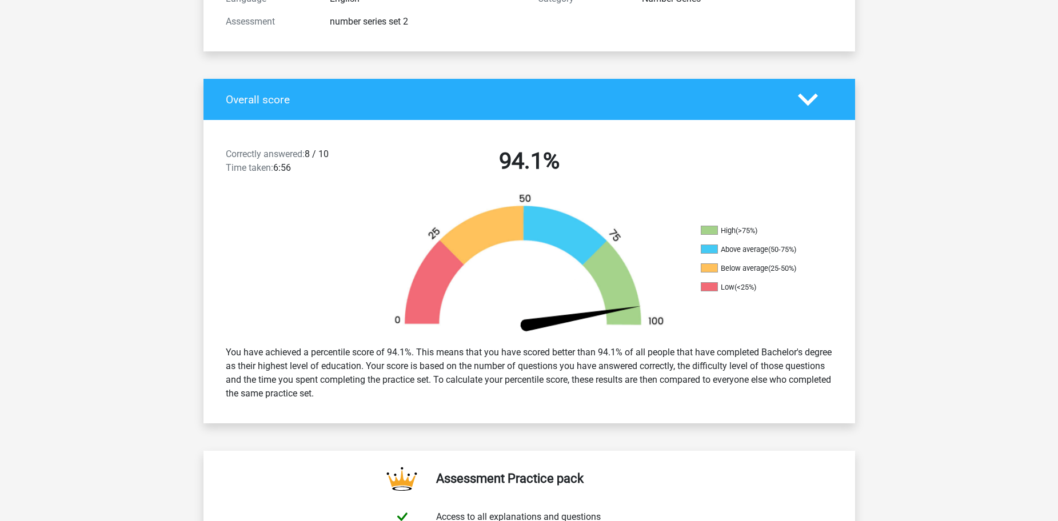
scroll to position [172, 0]
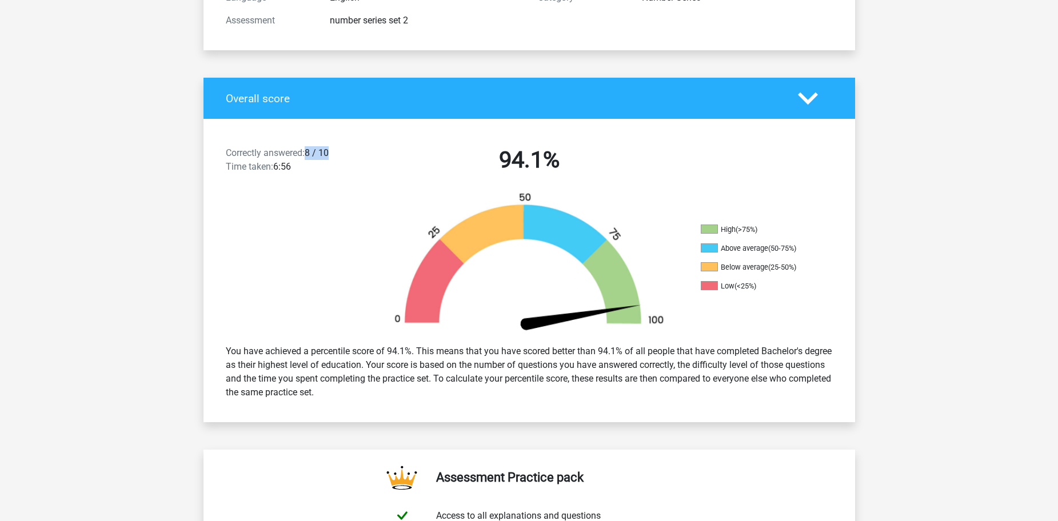
drag, startPoint x: 308, startPoint y: 154, endPoint x: 343, endPoint y: 160, distance: 35.3
click at [343, 160] on div "Correctly answered: 8 / 10 Time taken: 6:56" at bounding box center [295, 162] width 156 height 32
click at [485, 161] on h2 "94.1%" at bounding box center [529, 159] width 295 height 27
drag, startPoint x: 497, startPoint y: 163, endPoint x: 601, endPoint y: 168, distance: 103.6
click at [601, 168] on h2 "94.1%" at bounding box center [529, 159] width 295 height 27
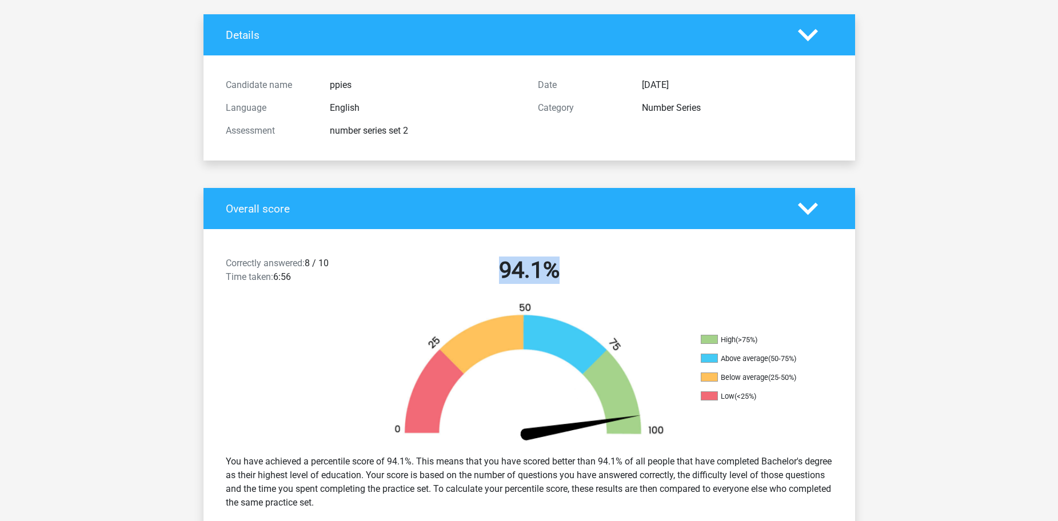
scroll to position [0, 0]
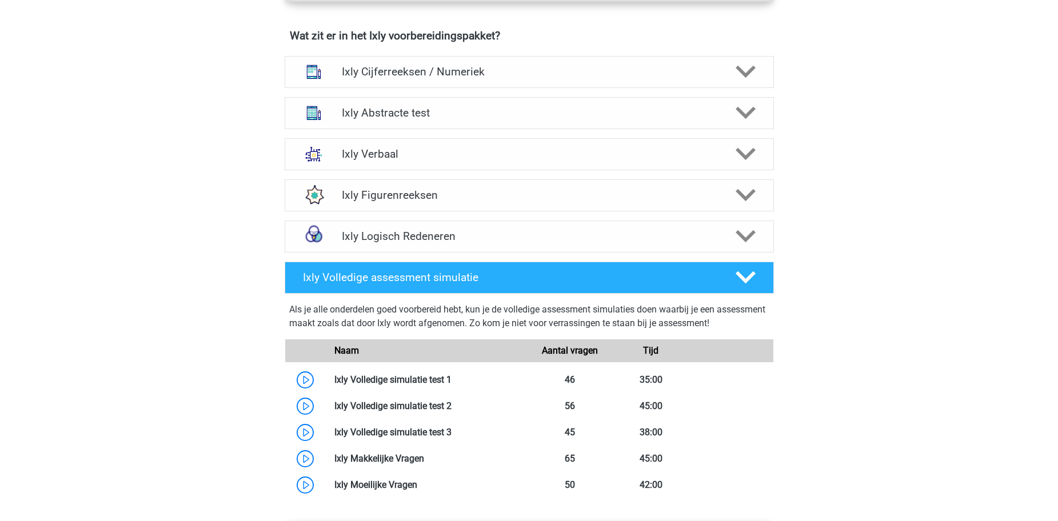
scroll to position [572, 0]
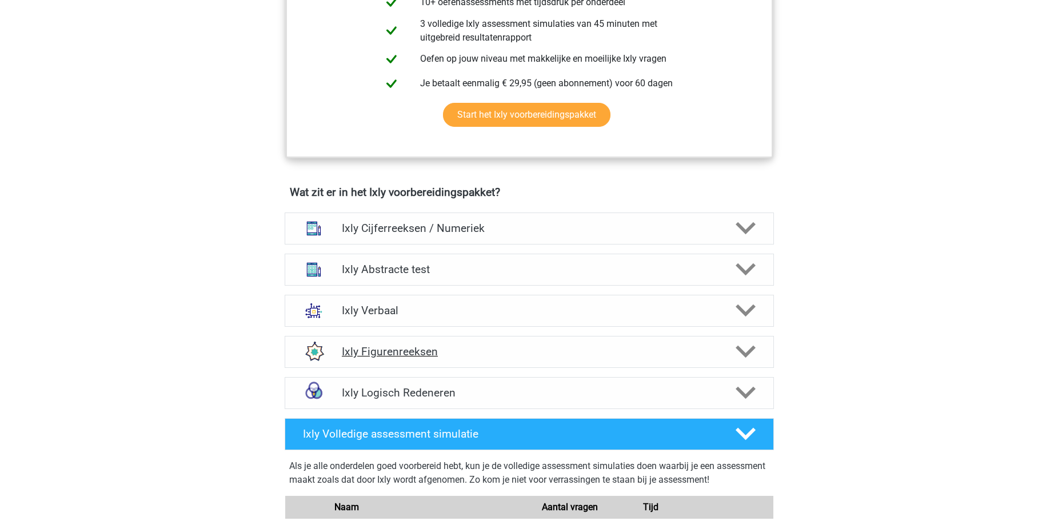
click at [471, 342] on div "Ixly Figurenreeksen" at bounding box center [529, 352] width 489 height 32
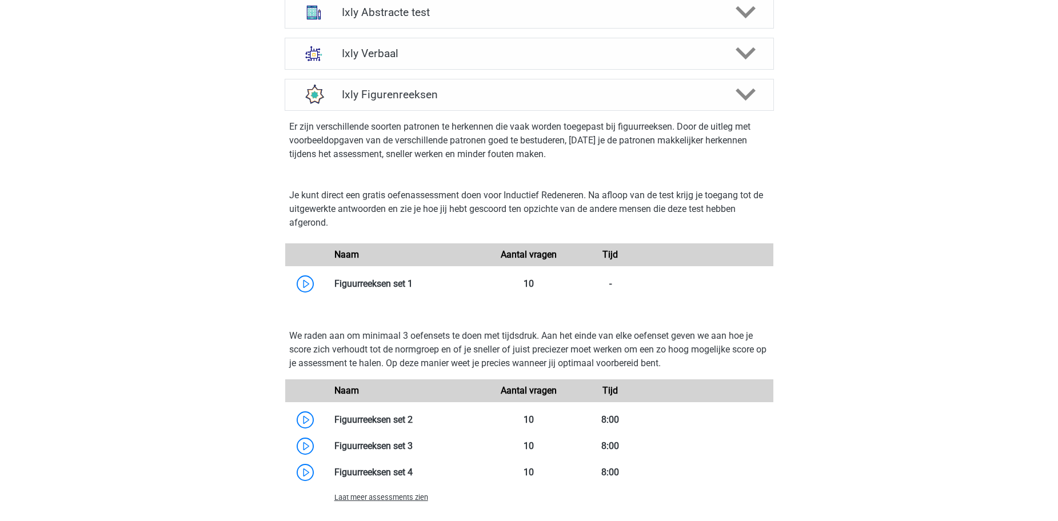
scroll to position [858, 0]
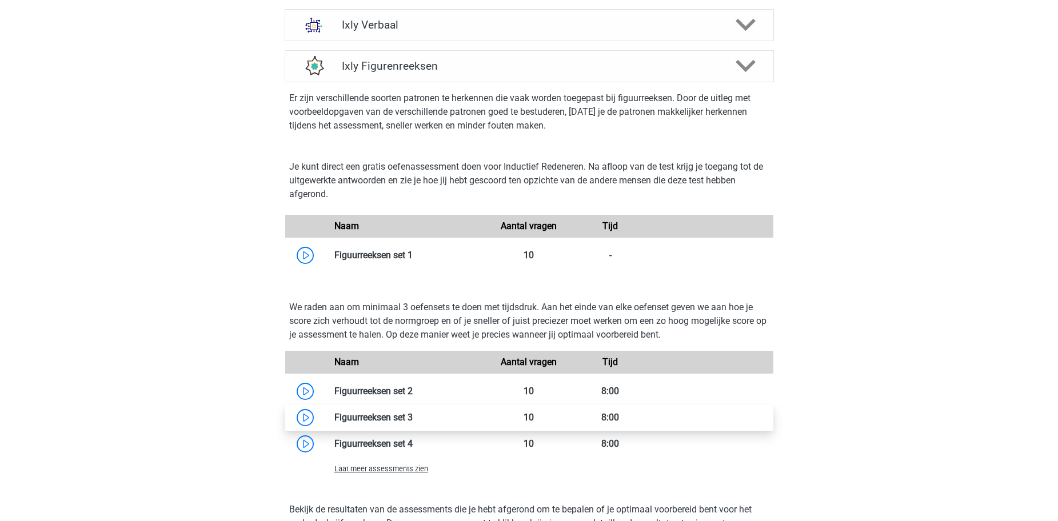
click at [413, 421] on link at bounding box center [413, 417] width 0 height 11
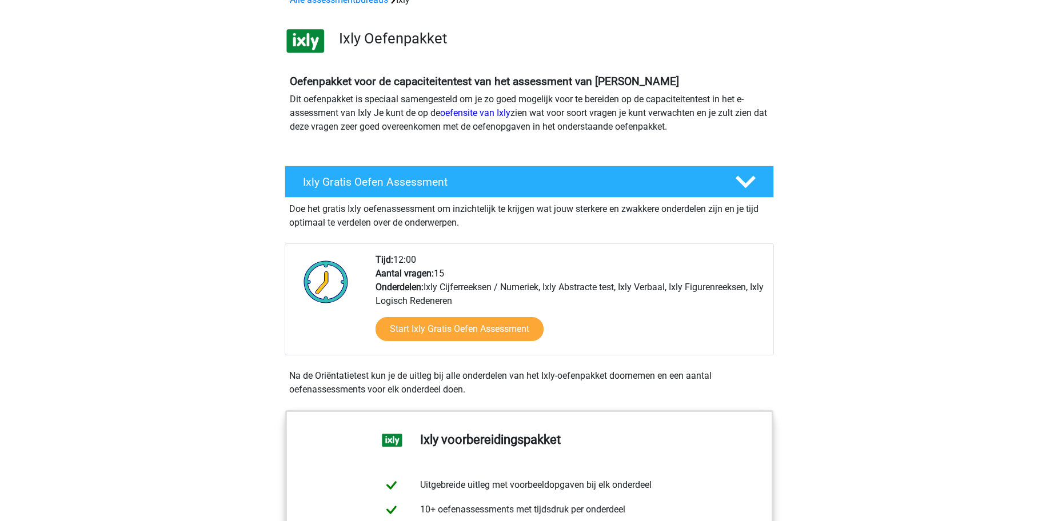
scroll to position [0, 0]
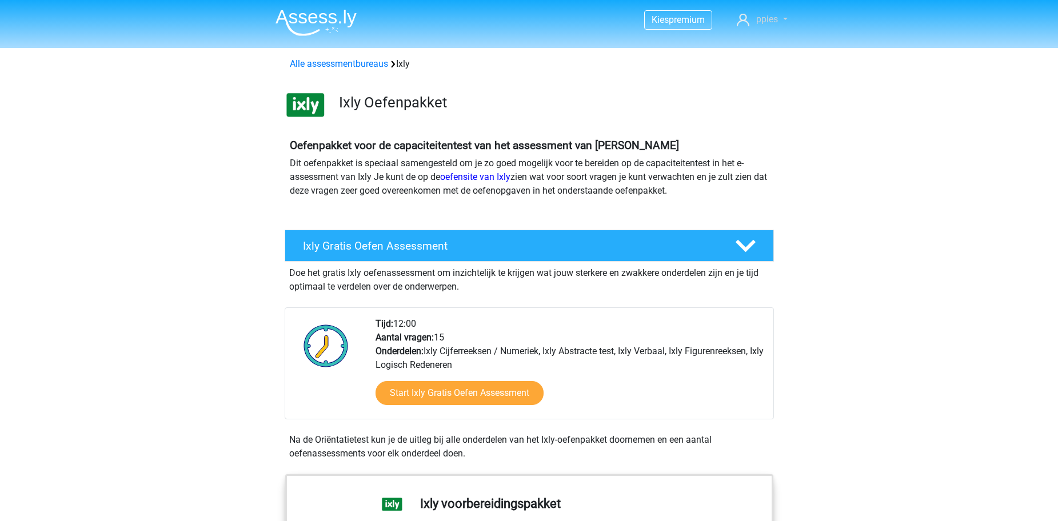
click at [773, 18] on span "ppies" at bounding box center [767, 19] width 22 height 11
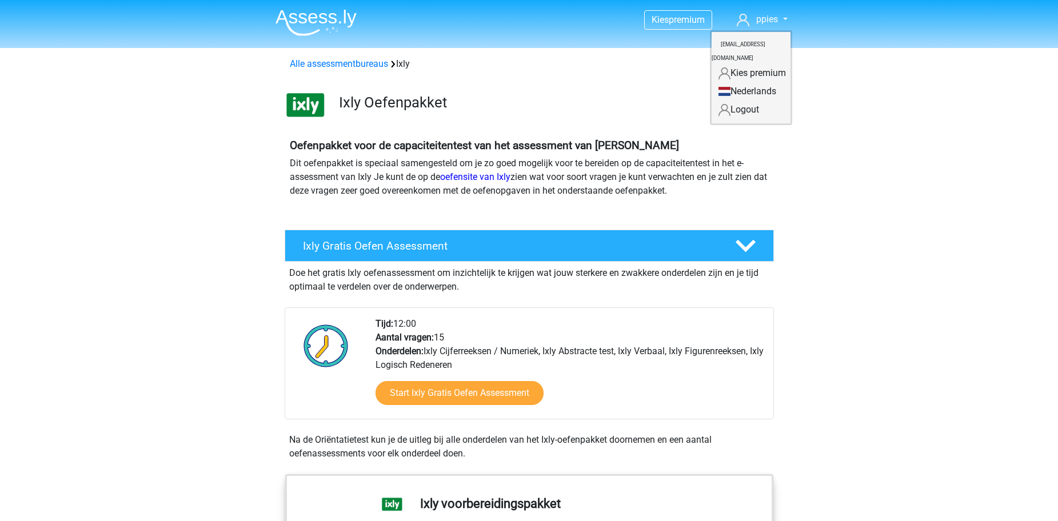
click at [743, 82] on link "Nederlands" at bounding box center [751, 91] width 79 height 18
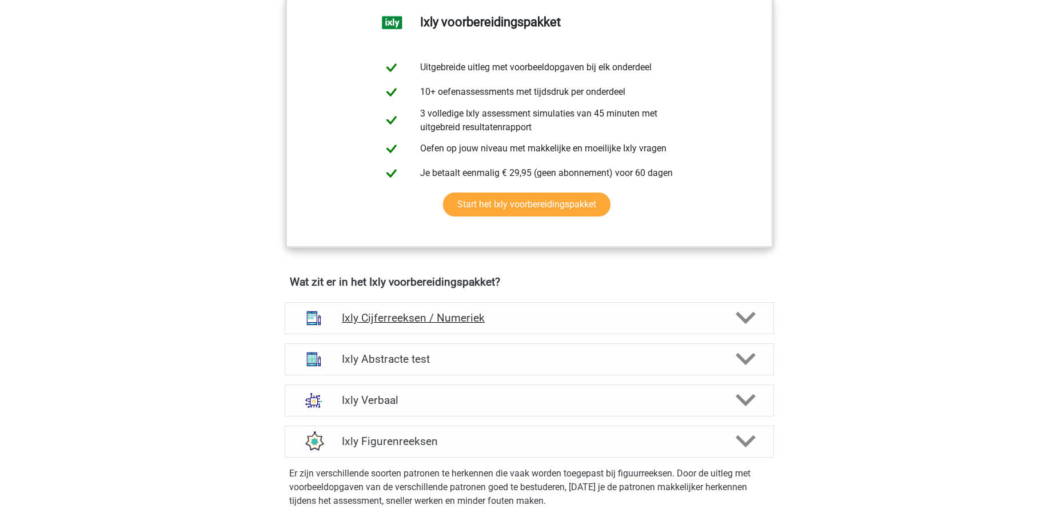
scroll to position [686, 0]
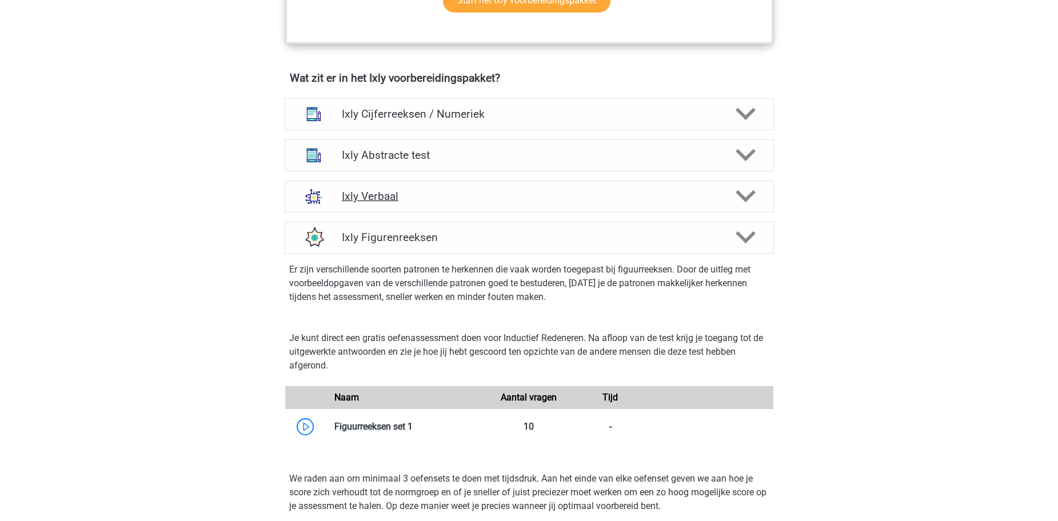
click at [471, 195] on h4 "Ixly Verbaal" at bounding box center [529, 196] width 374 height 13
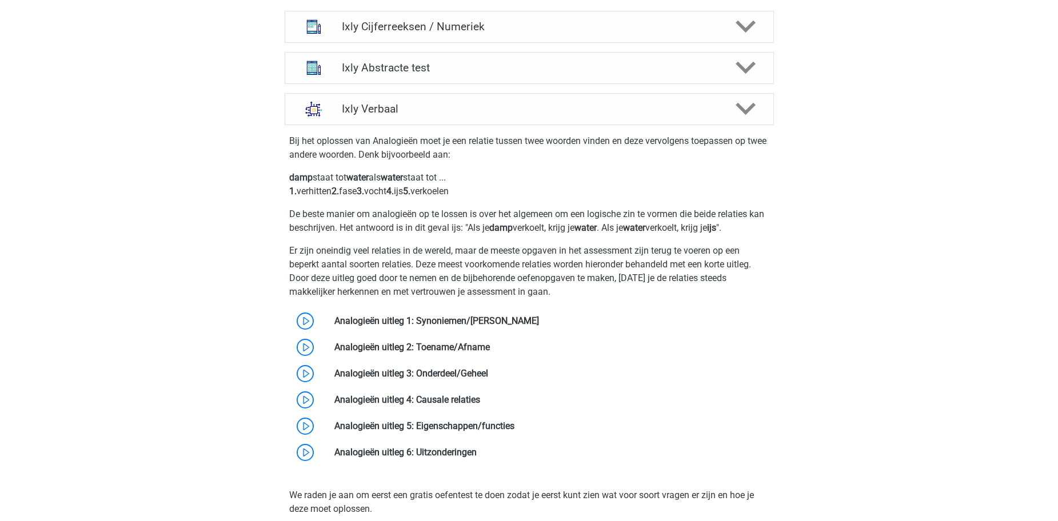
scroll to position [858, 0]
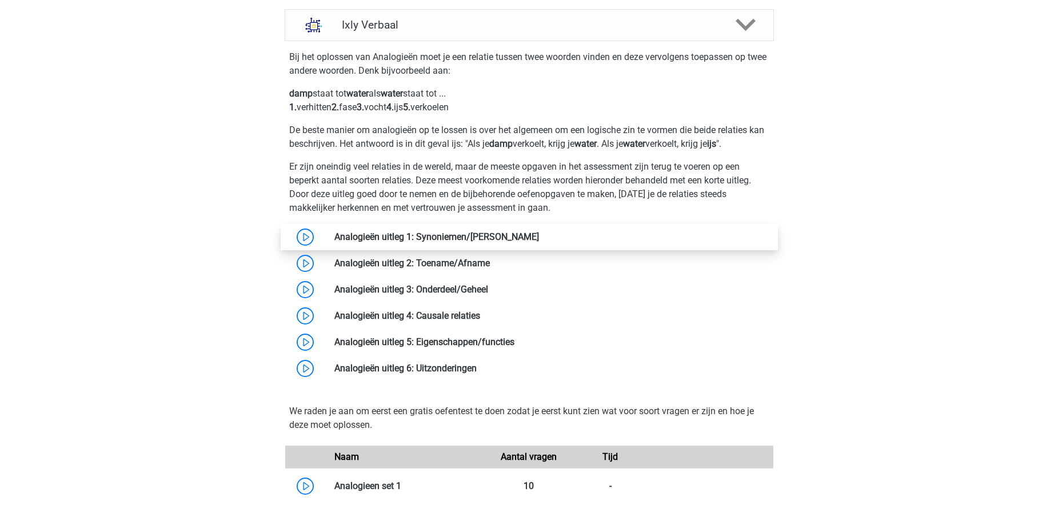
click at [539, 232] on link at bounding box center [539, 237] width 0 height 11
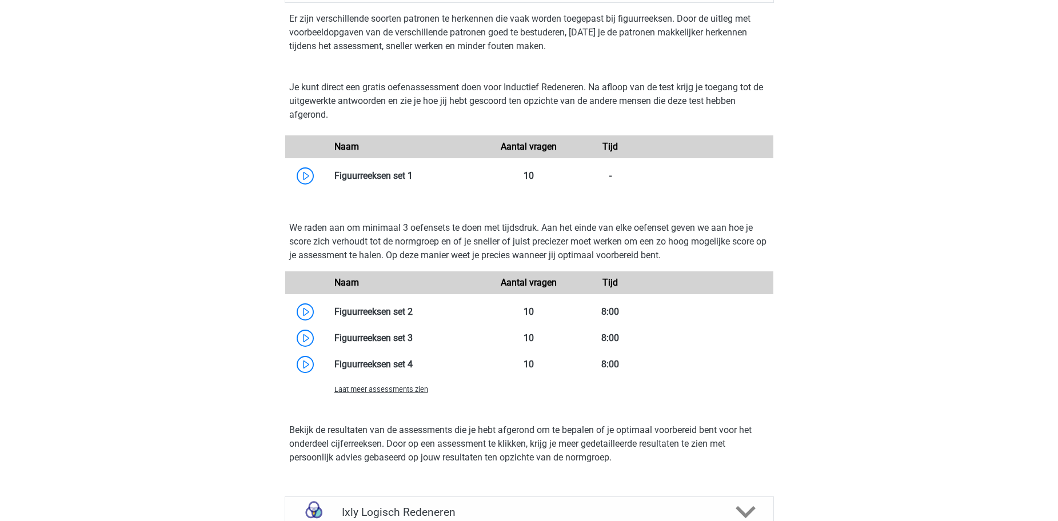
scroll to position [1601, 0]
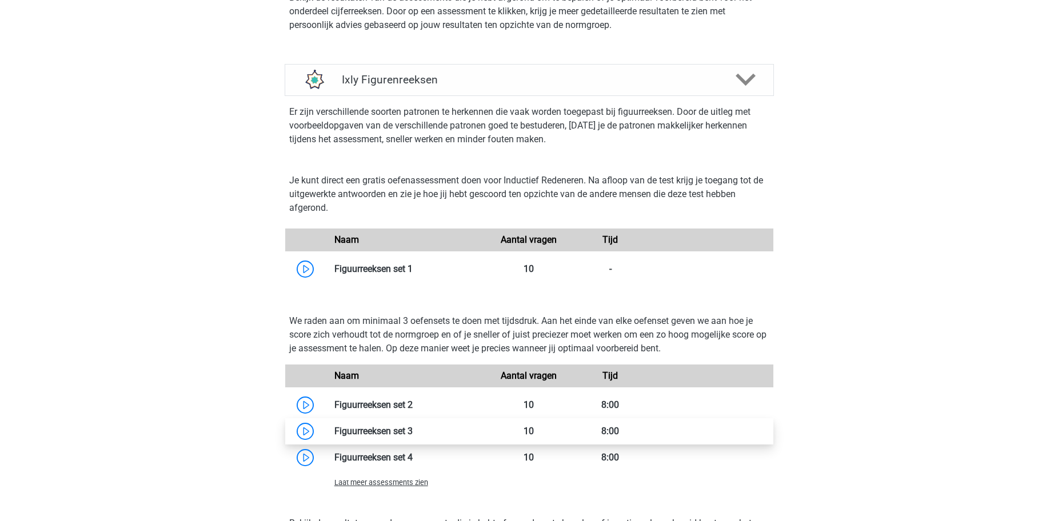
click at [413, 431] on link at bounding box center [413, 431] width 0 height 11
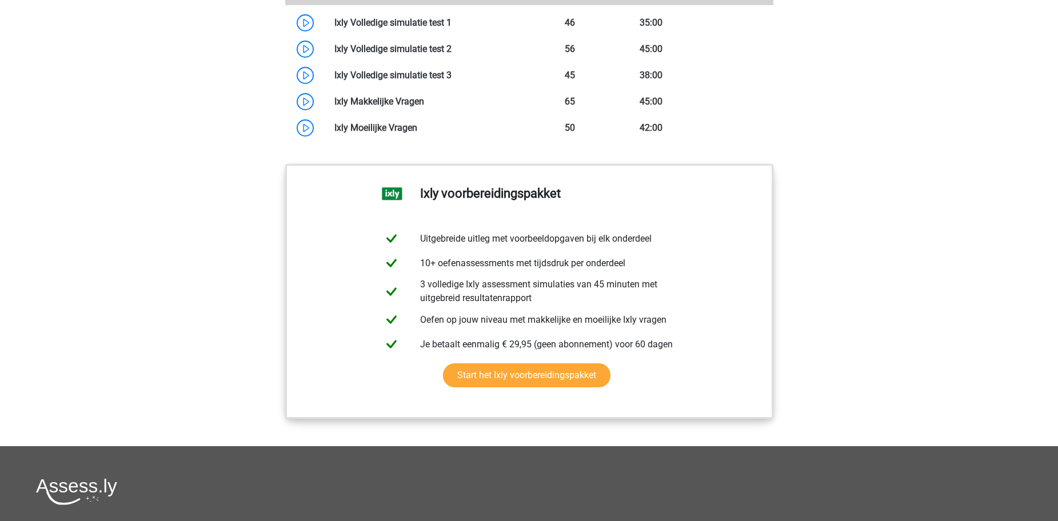
scroll to position [2173, 0]
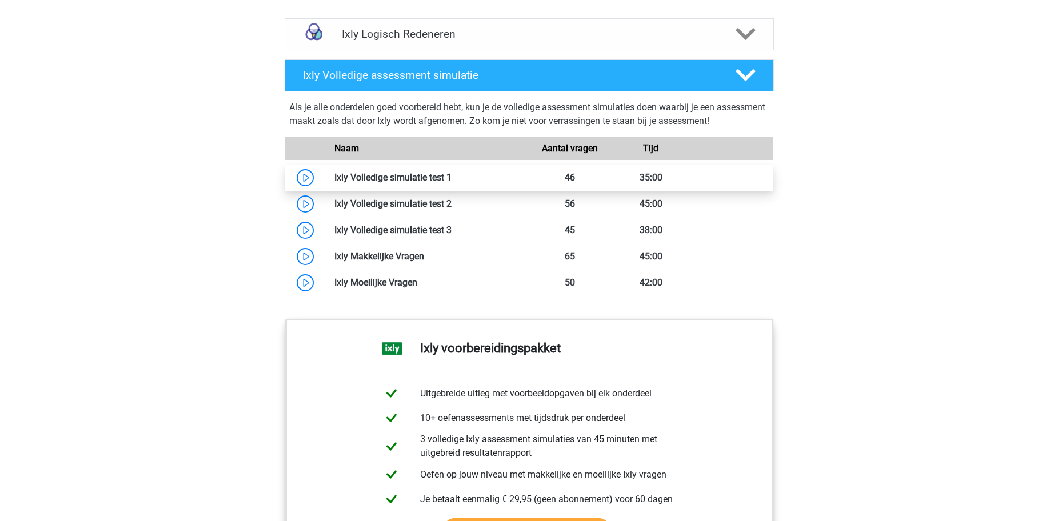
click at [452, 175] on link at bounding box center [452, 177] width 0 height 11
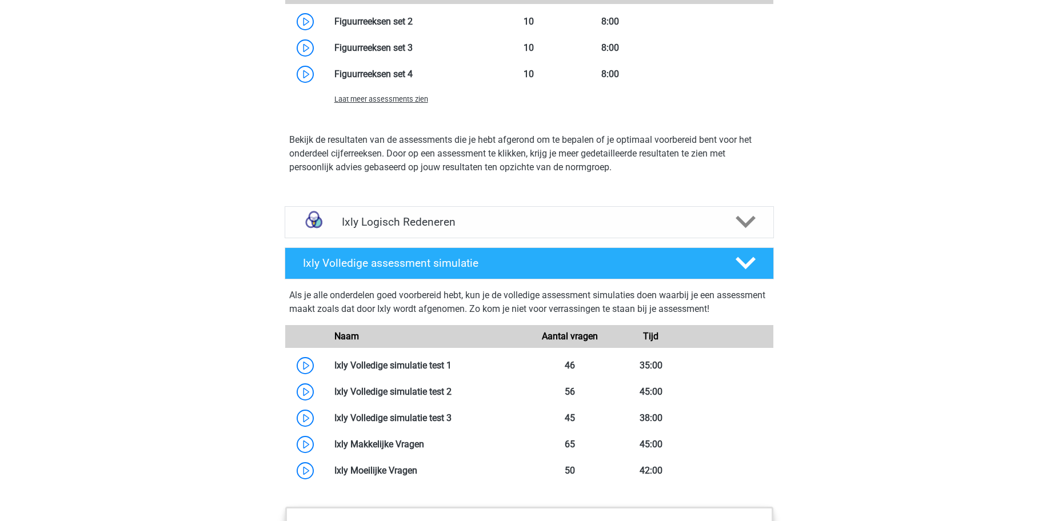
scroll to position [1887, 0]
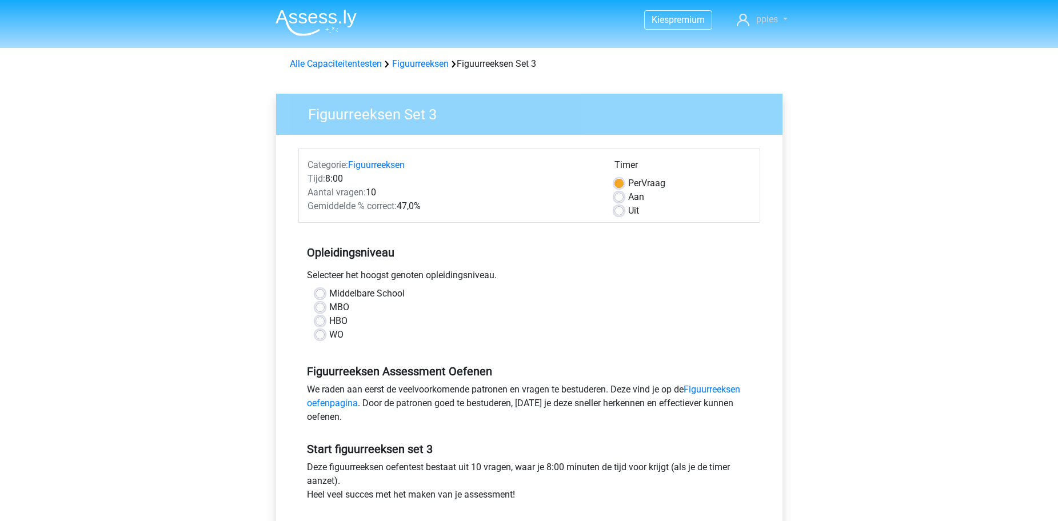
click at [775, 22] on span "ppies" at bounding box center [767, 19] width 22 height 11
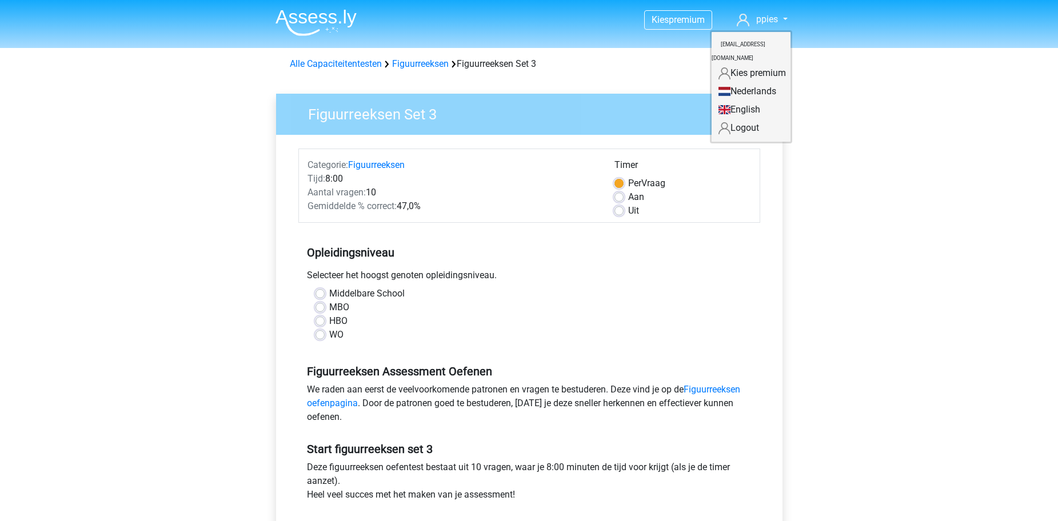
click at [742, 101] on link "English" at bounding box center [751, 110] width 79 height 18
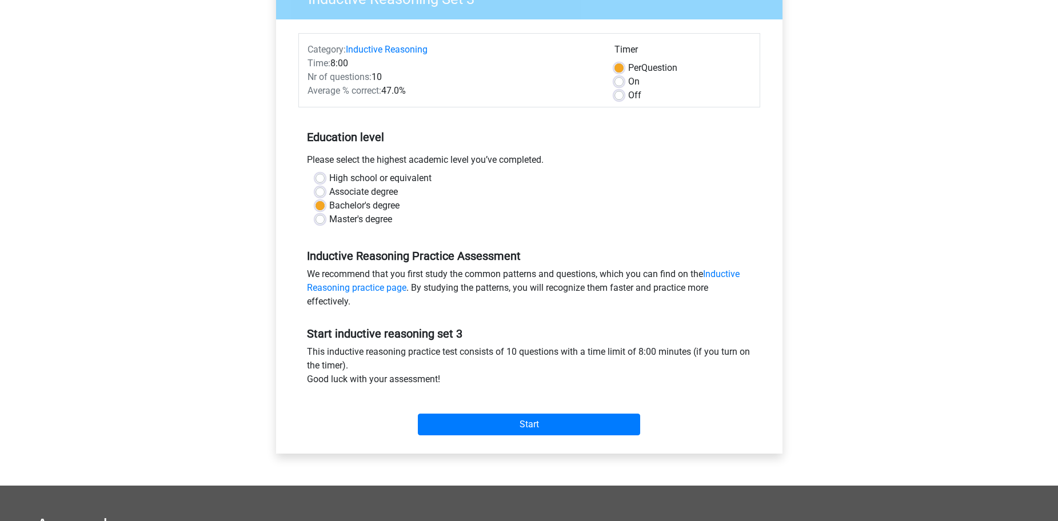
scroll to position [286, 0]
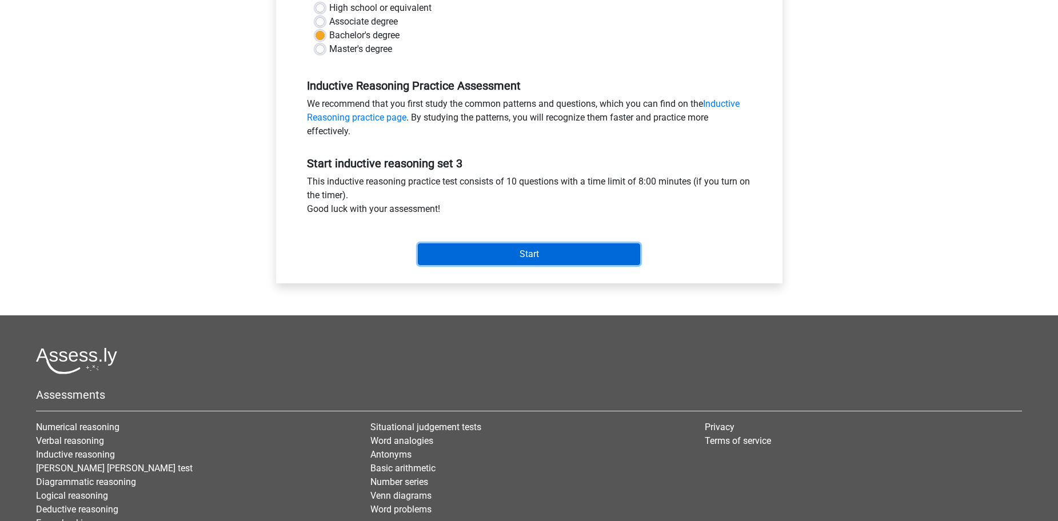
click at [554, 254] on input "Start" at bounding box center [529, 255] width 222 height 22
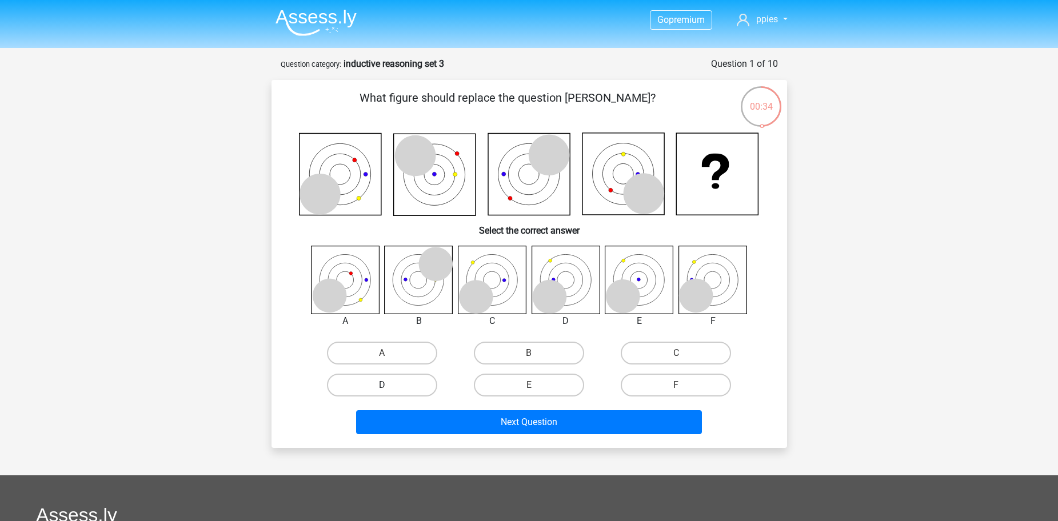
click at [402, 386] on label "D" at bounding box center [382, 385] width 110 height 23
click at [389, 386] on input "D" at bounding box center [385, 388] width 7 height 7
radio input "true"
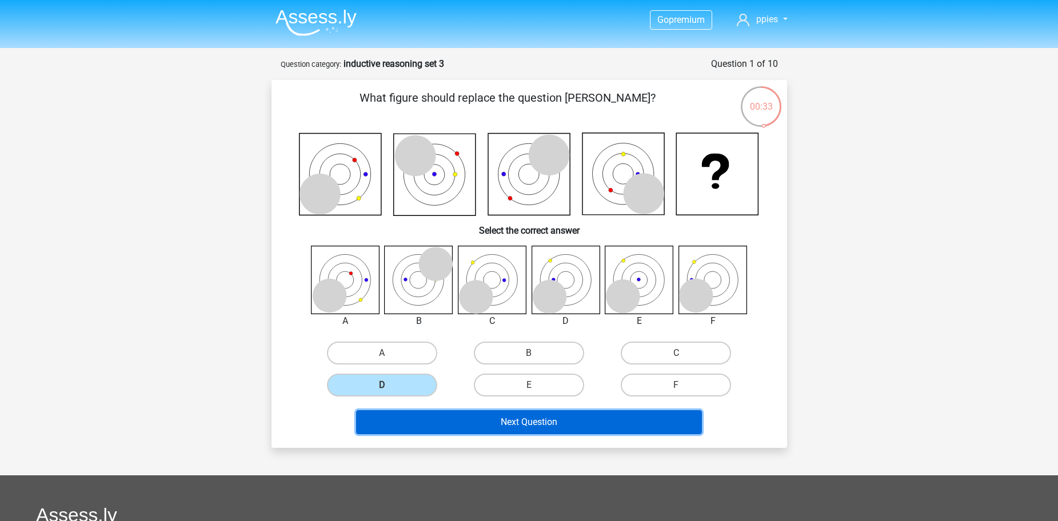
click at [465, 431] on button "Next Question" at bounding box center [529, 422] width 346 height 24
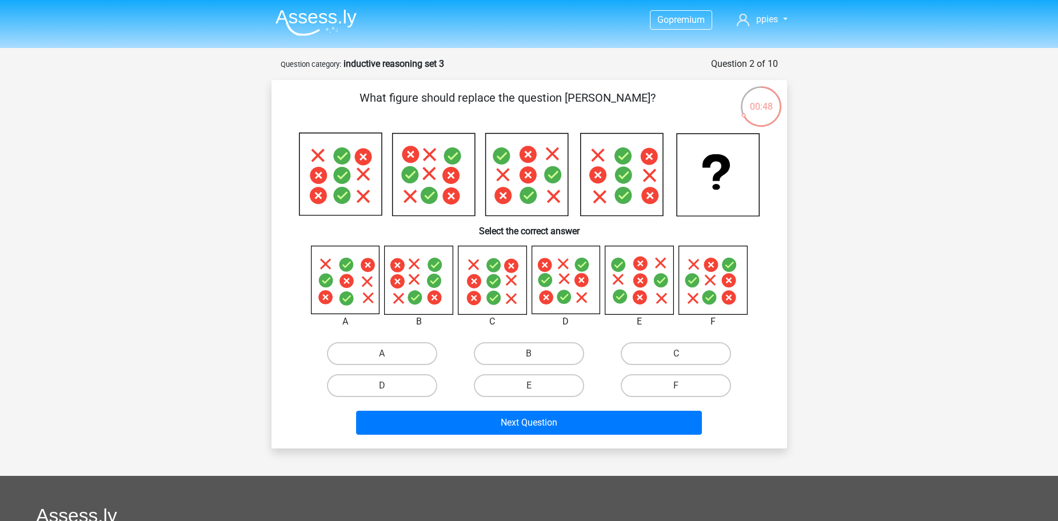
click at [679, 354] on input "C" at bounding box center [679, 357] width 7 height 7
radio input "true"
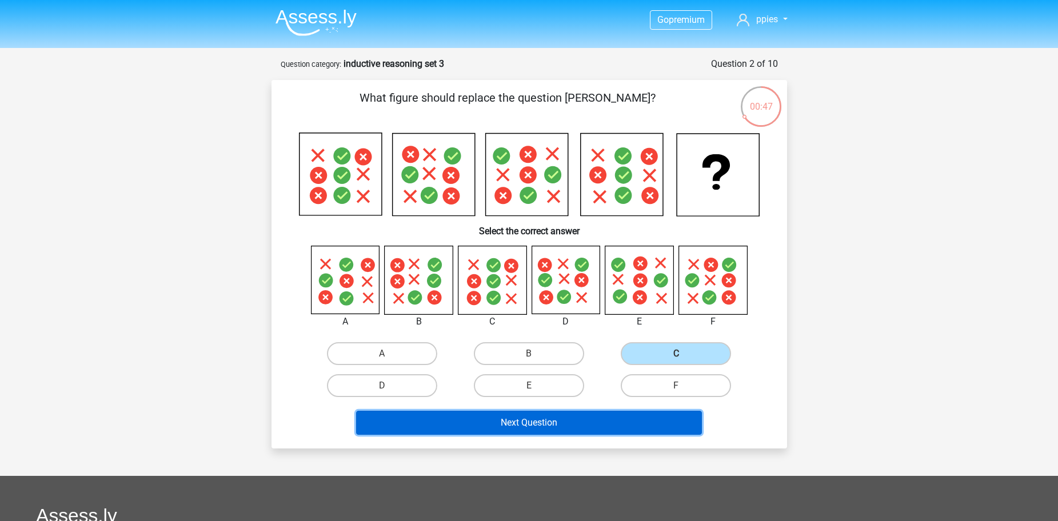
click at [621, 417] on button "Next Question" at bounding box center [529, 423] width 346 height 24
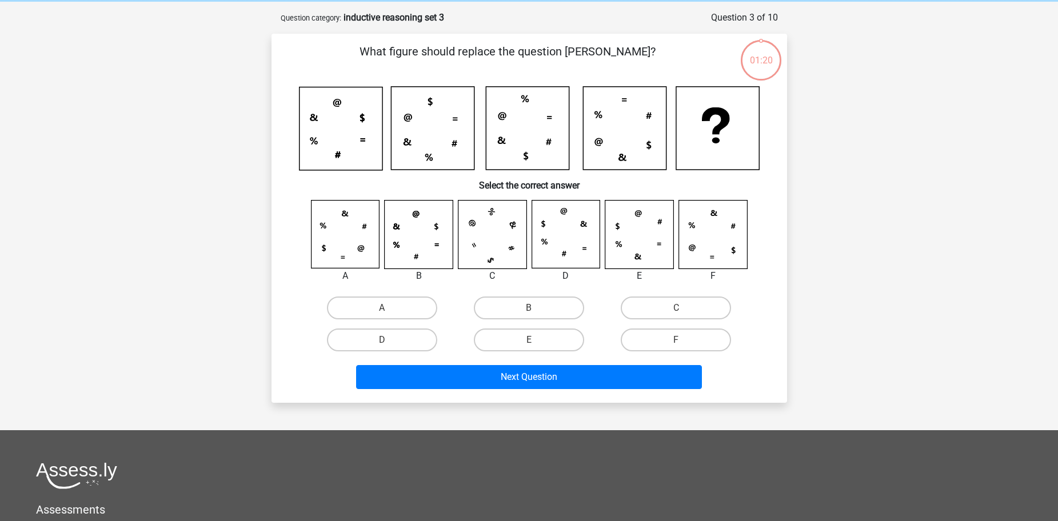
scroll to position [57, 0]
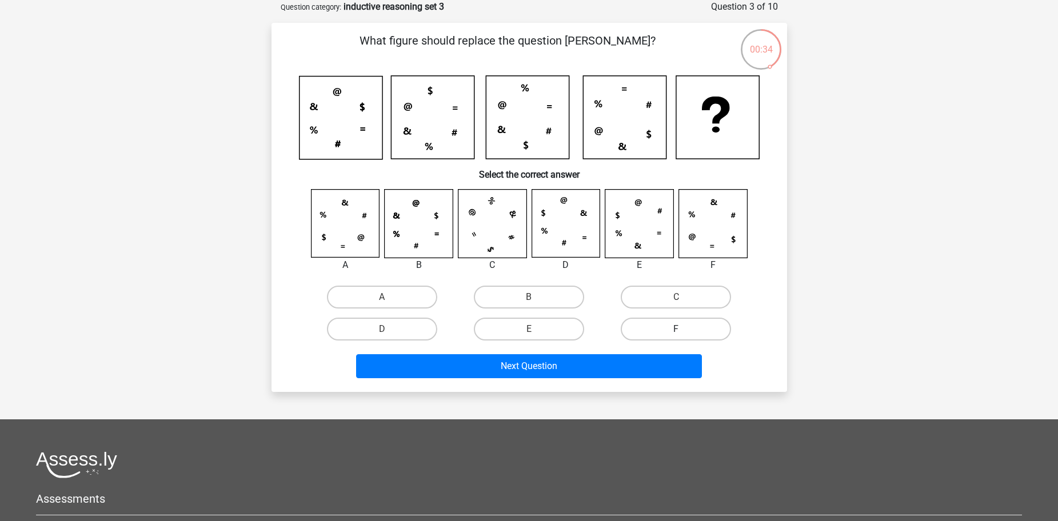
click at [670, 336] on label "F" at bounding box center [676, 329] width 110 height 23
click at [676, 336] on input "F" at bounding box center [679, 332] width 7 height 7
radio input "true"
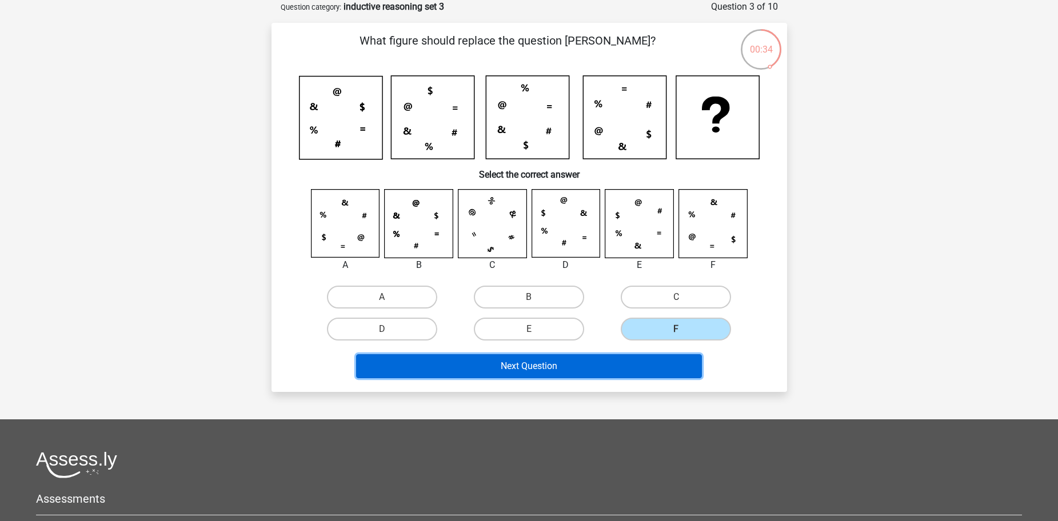
click at [664, 361] on button "Next Question" at bounding box center [529, 366] width 346 height 24
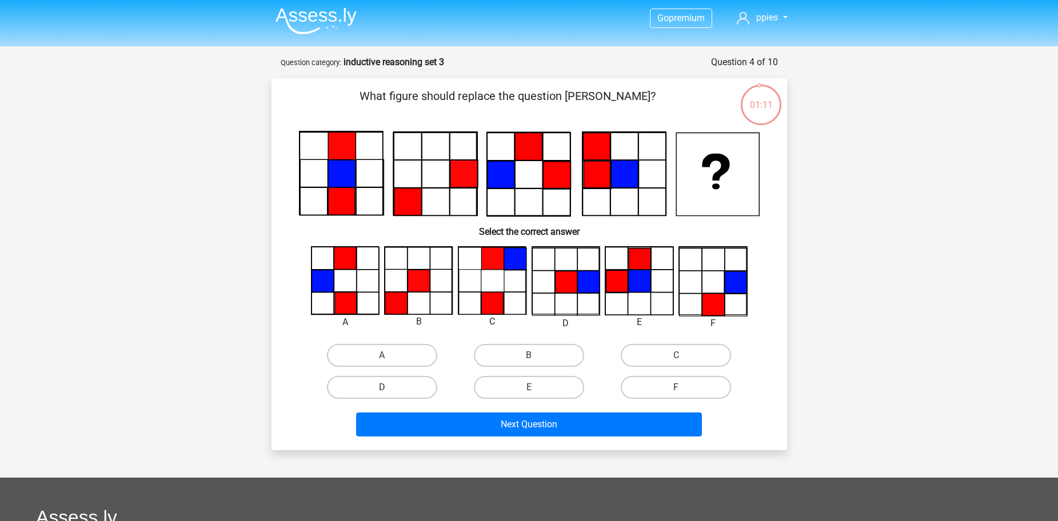
scroll to position [0, 0]
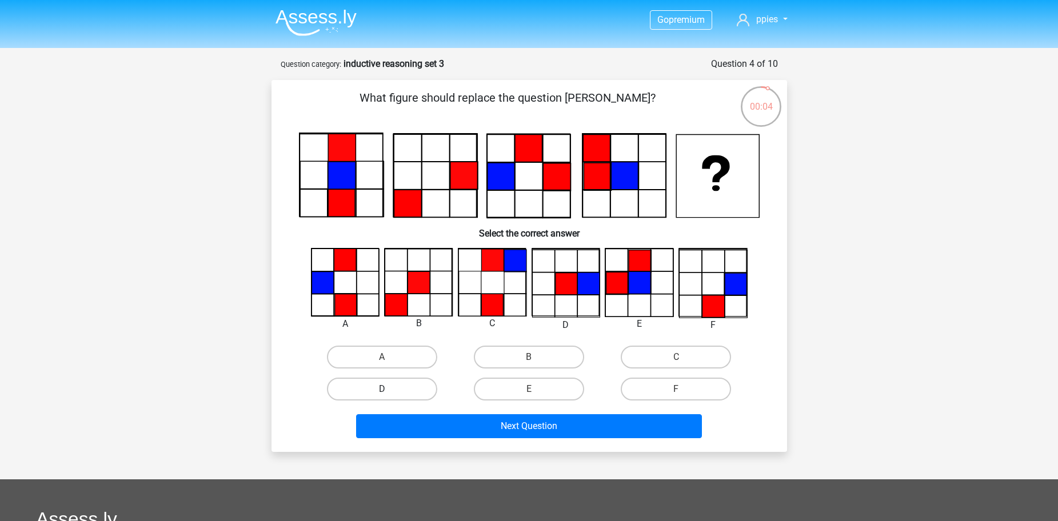
click at [398, 393] on label "D" at bounding box center [382, 389] width 110 height 23
click at [389, 393] on input "D" at bounding box center [385, 392] width 7 height 7
radio input "true"
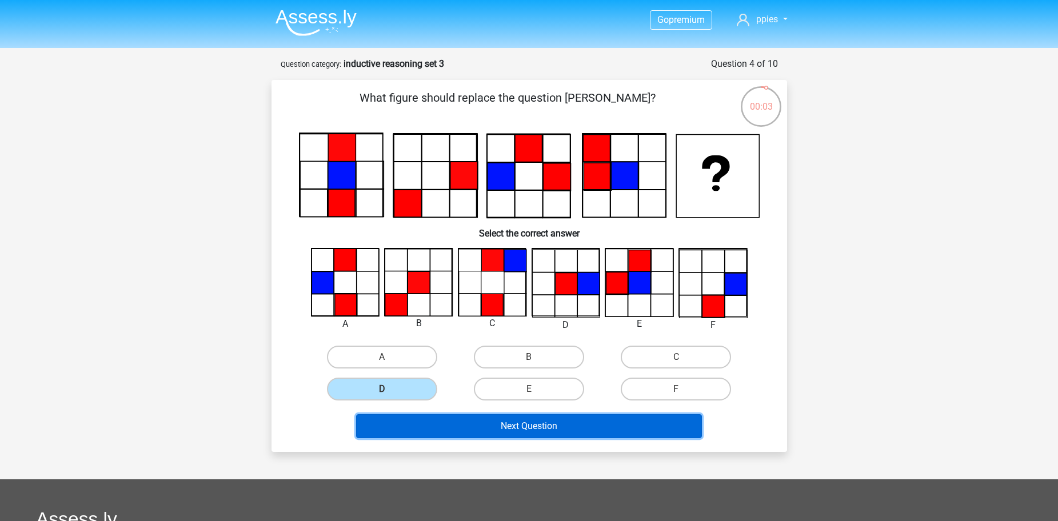
click at [439, 427] on button "Next Question" at bounding box center [529, 426] width 346 height 24
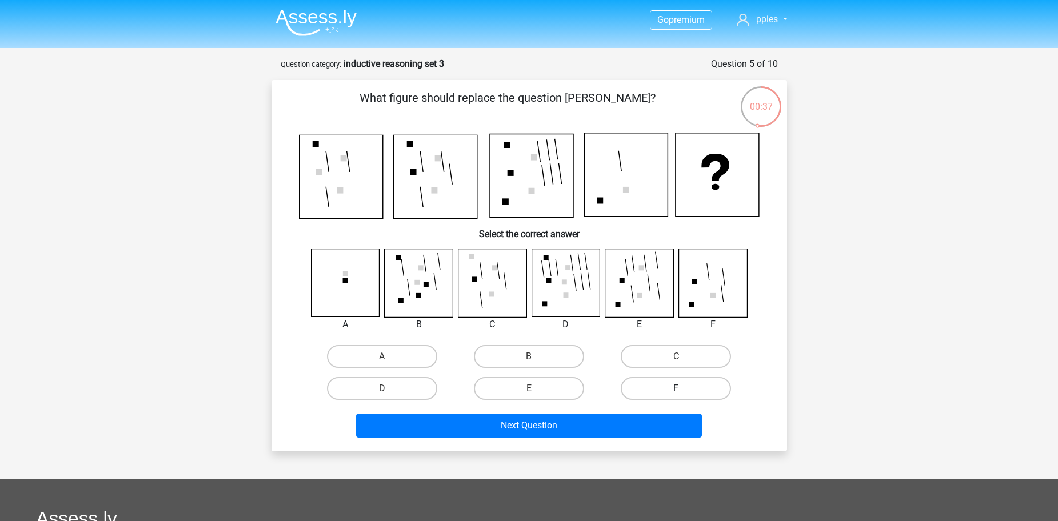
click at [640, 393] on label "F" at bounding box center [676, 388] width 110 height 23
click at [676, 393] on input "F" at bounding box center [679, 392] width 7 height 7
radio input "true"
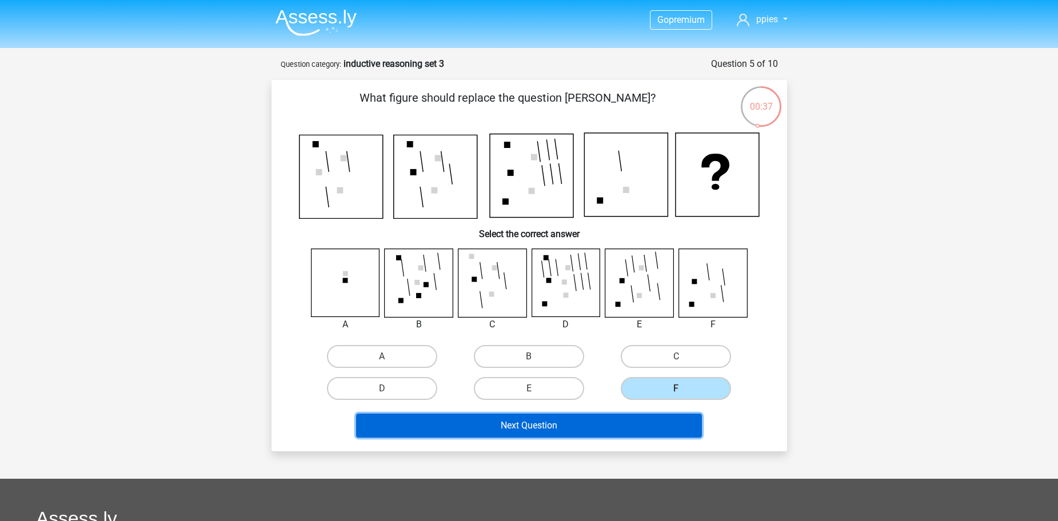
click at [641, 435] on button "Next Question" at bounding box center [529, 426] width 346 height 24
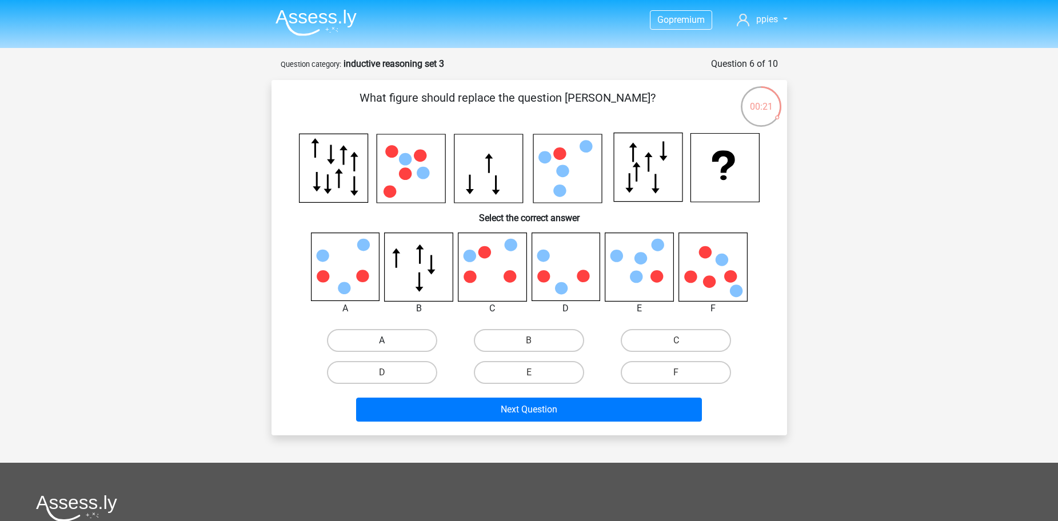
click at [368, 348] on label "A" at bounding box center [382, 340] width 110 height 23
click at [382, 348] on input "A" at bounding box center [385, 344] width 7 height 7
radio input "true"
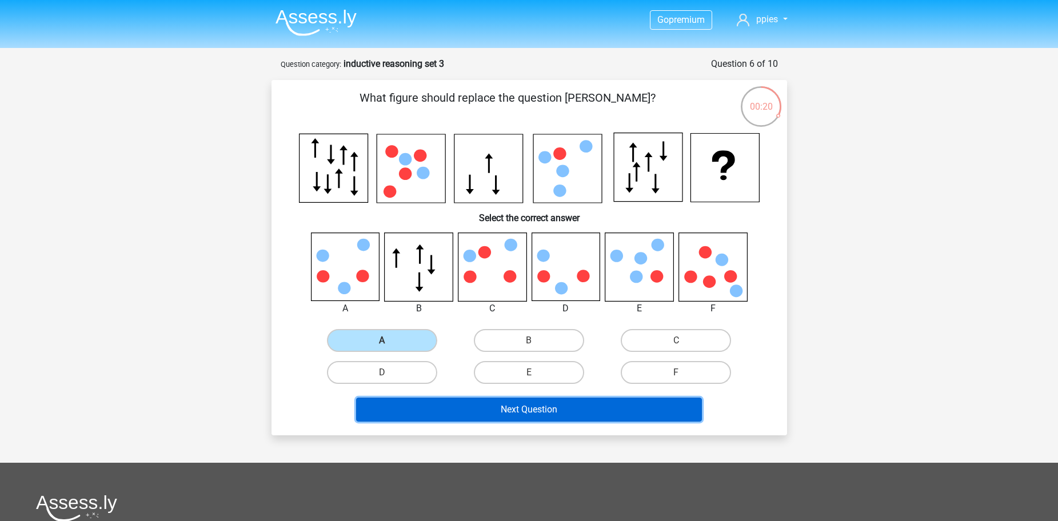
click at [431, 405] on button "Next Question" at bounding box center [529, 410] width 346 height 24
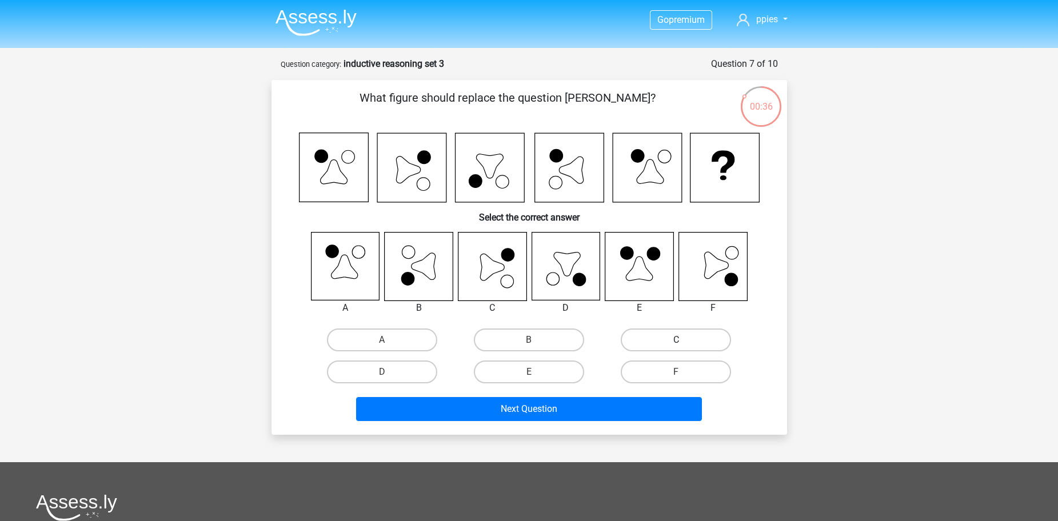
click at [668, 333] on label "C" at bounding box center [676, 340] width 110 height 23
click at [676, 340] on input "C" at bounding box center [679, 343] width 7 height 7
radio input "true"
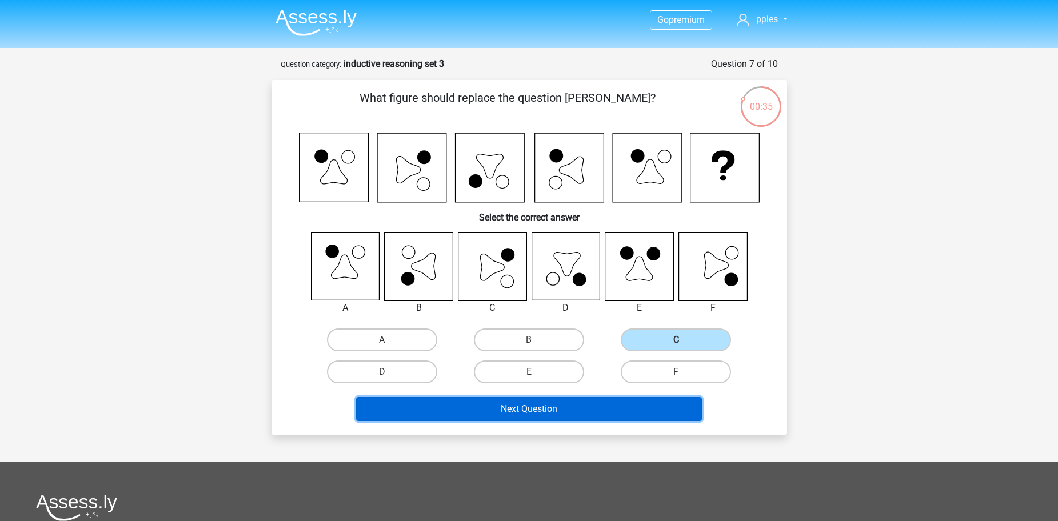
click at [660, 416] on button "Next Question" at bounding box center [529, 409] width 346 height 24
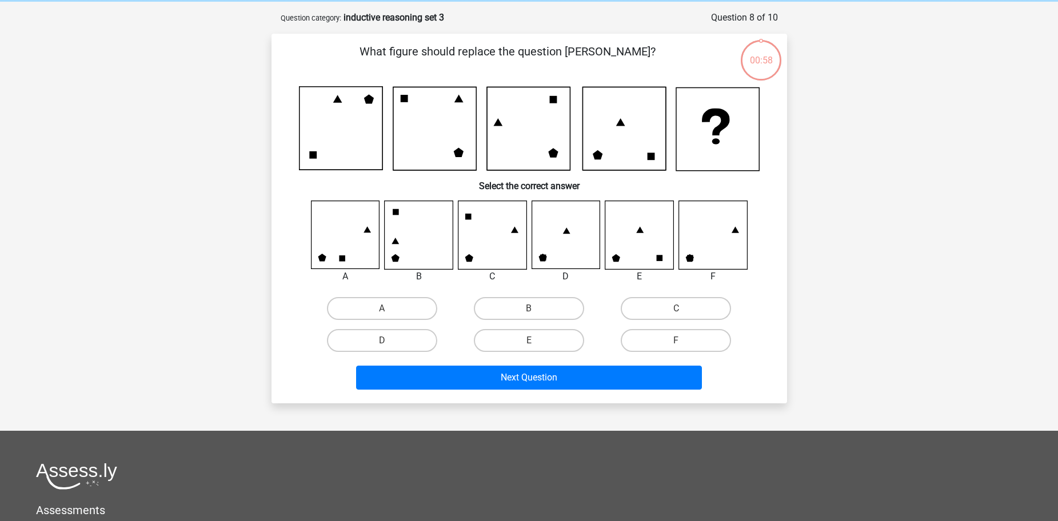
scroll to position [57, 0]
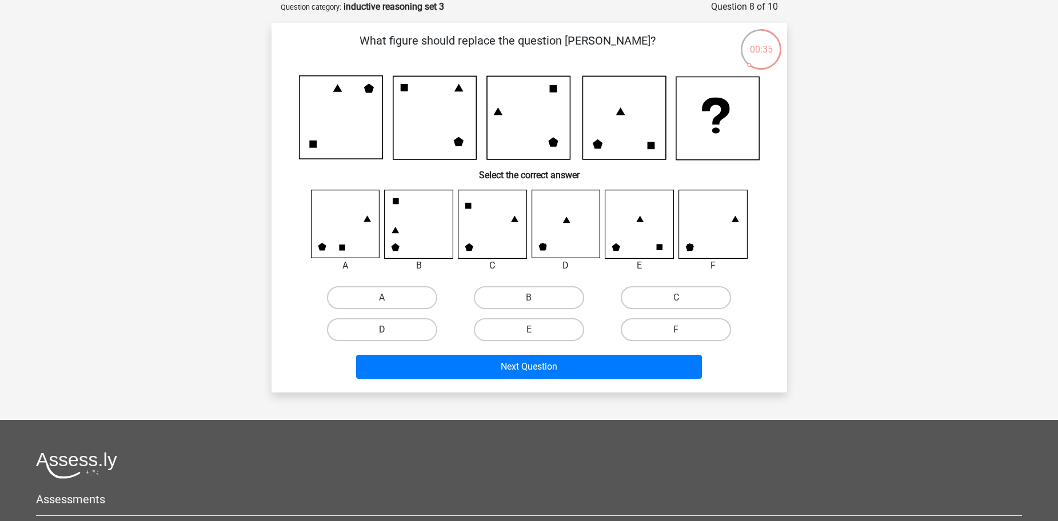
click at [411, 329] on label "D" at bounding box center [382, 329] width 110 height 23
click at [389, 330] on input "D" at bounding box center [385, 333] width 7 height 7
radio input "true"
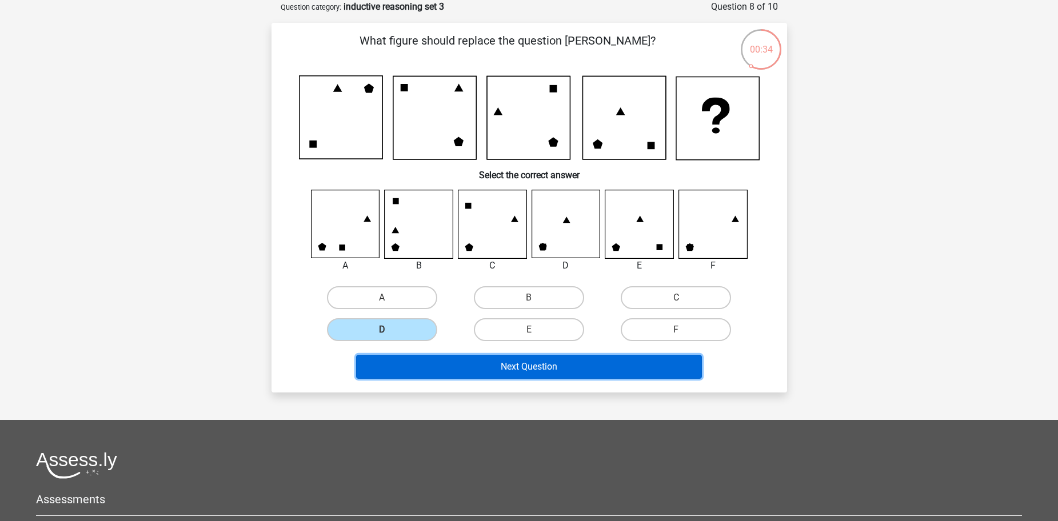
click at [475, 360] on button "Next Question" at bounding box center [529, 367] width 346 height 24
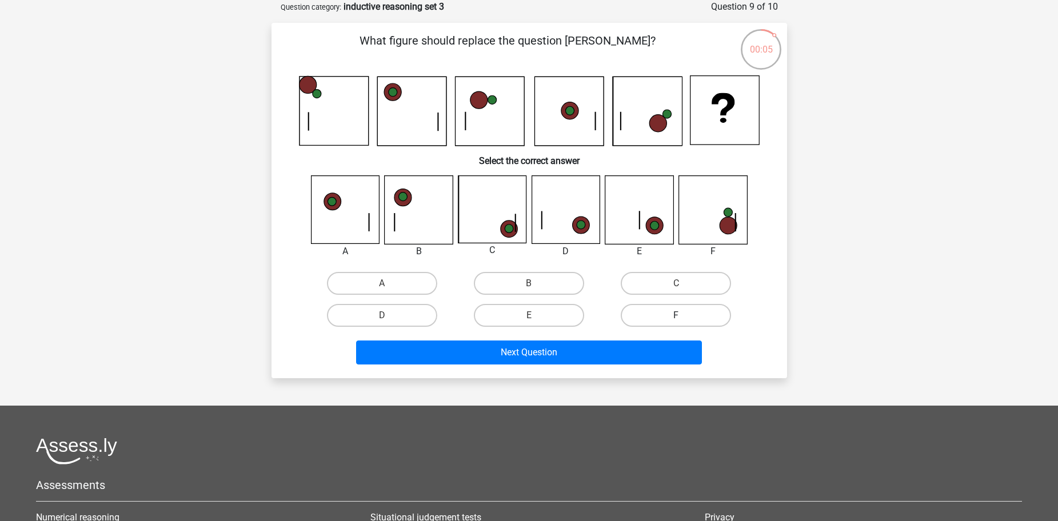
click at [629, 309] on label "F" at bounding box center [676, 315] width 110 height 23
click at [676, 316] on input "F" at bounding box center [679, 319] width 7 height 7
radio input "true"
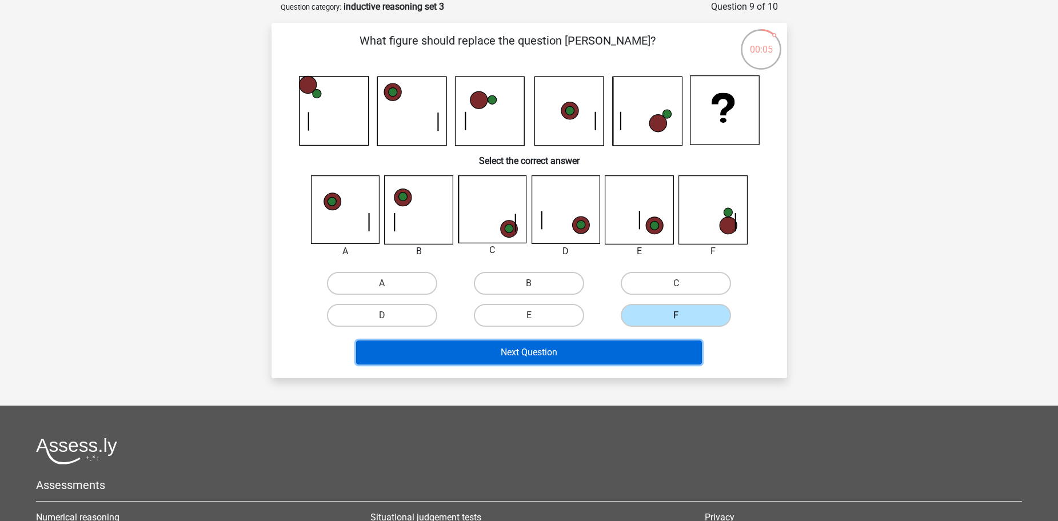
click at [628, 341] on button "Next Question" at bounding box center [529, 353] width 346 height 24
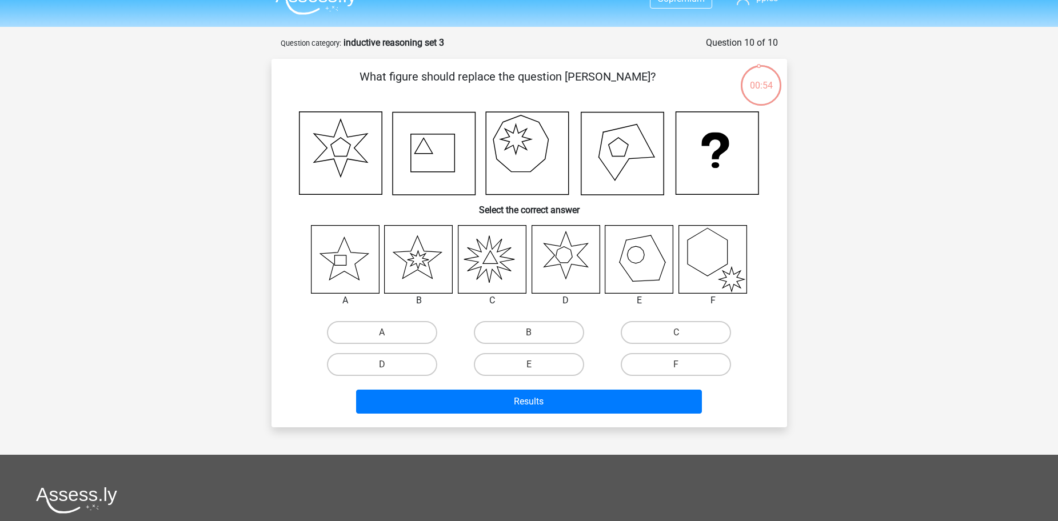
scroll to position [0, 0]
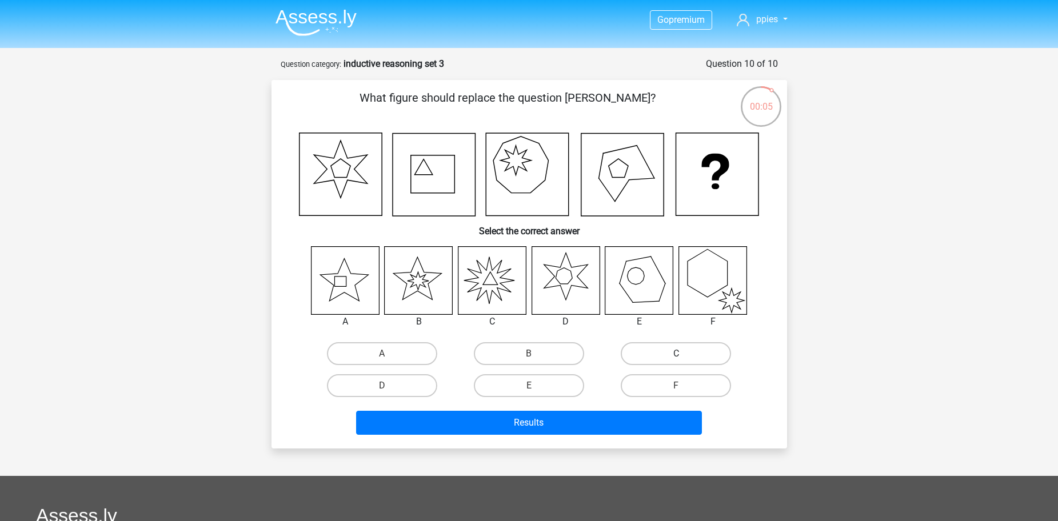
click at [651, 347] on label "C" at bounding box center [676, 353] width 110 height 23
click at [676, 354] on input "C" at bounding box center [679, 357] width 7 height 7
radio input "true"
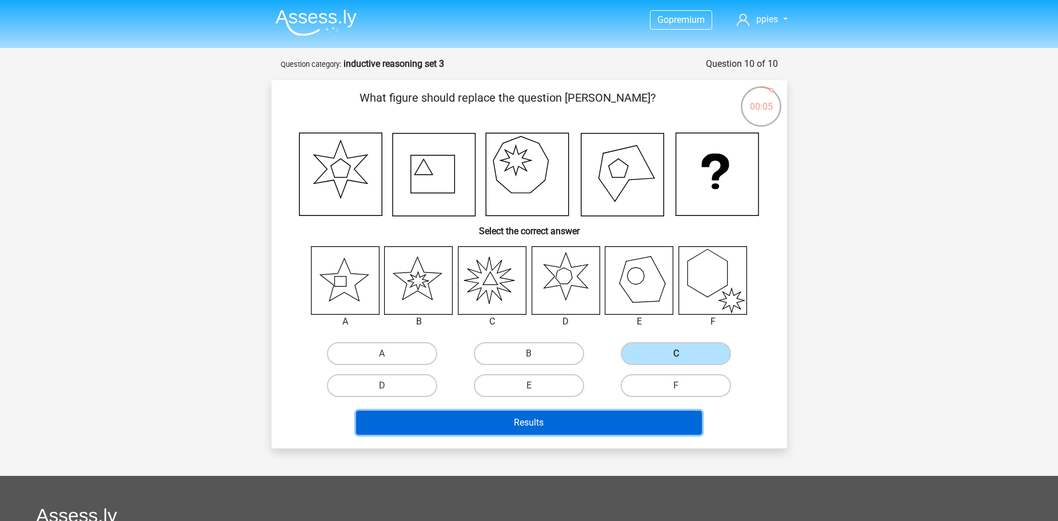
click at [645, 423] on button "Results" at bounding box center [529, 423] width 346 height 24
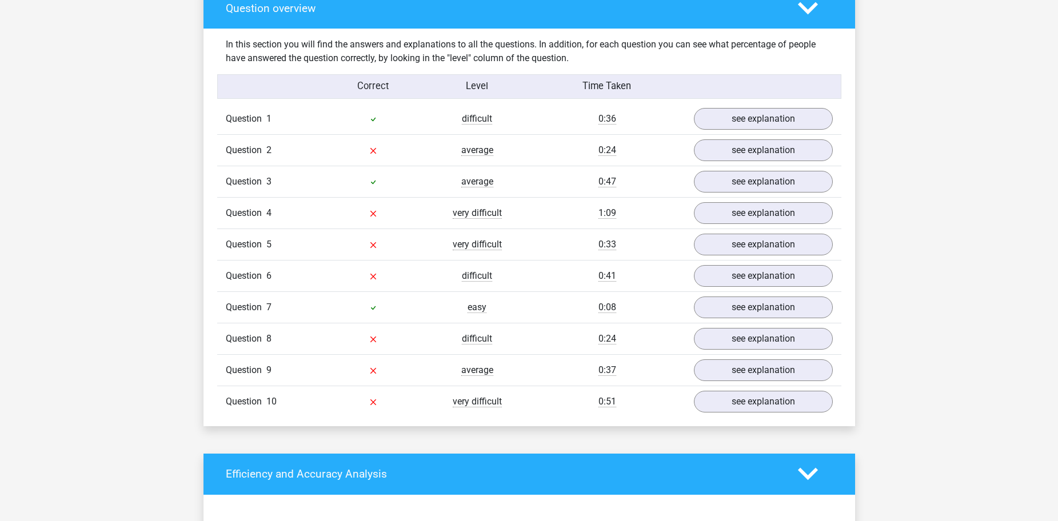
scroll to position [858, 0]
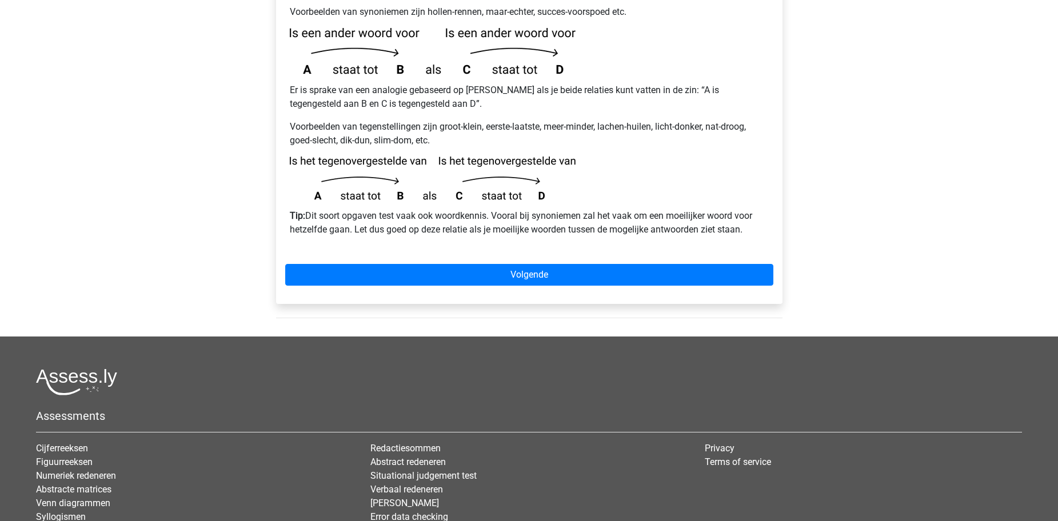
scroll to position [343, 0]
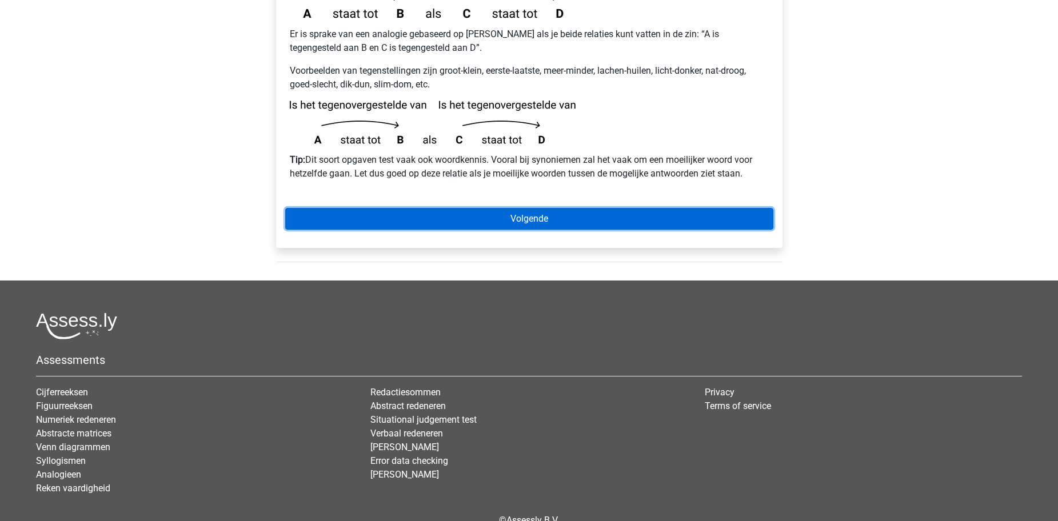
click at [384, 208] on link "Volgende" at bounding box center [529, 219] width 488 height 22
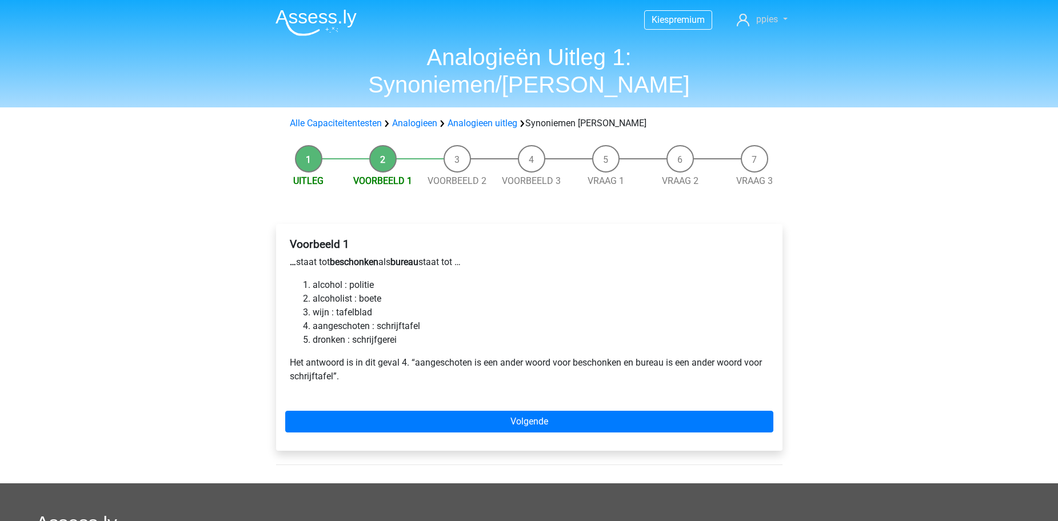
click at [782, 17] on link "ppies" at bounding box center [761, 20] width 59 height 14
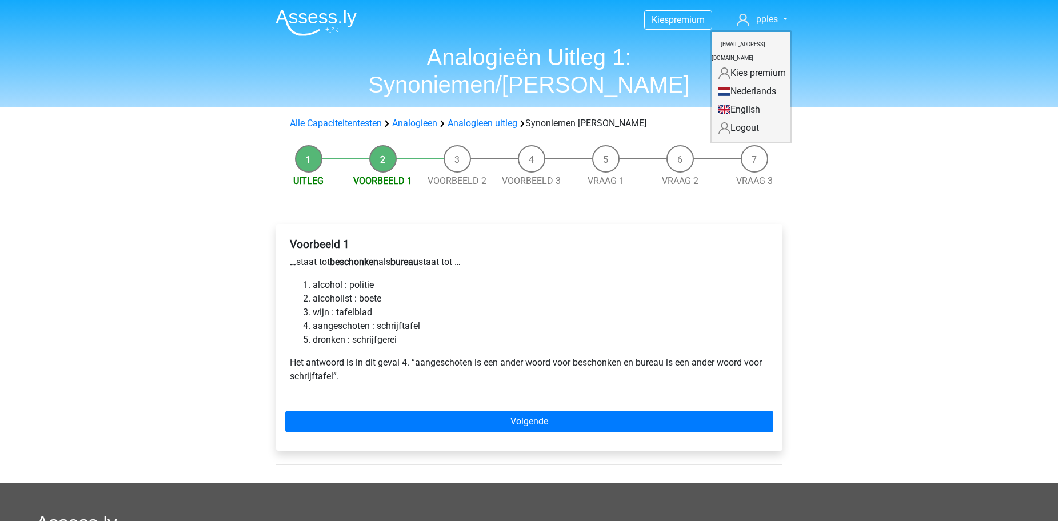
click at [735, 101] on link "English" at bounding box center [751, 110] width 79 height 18
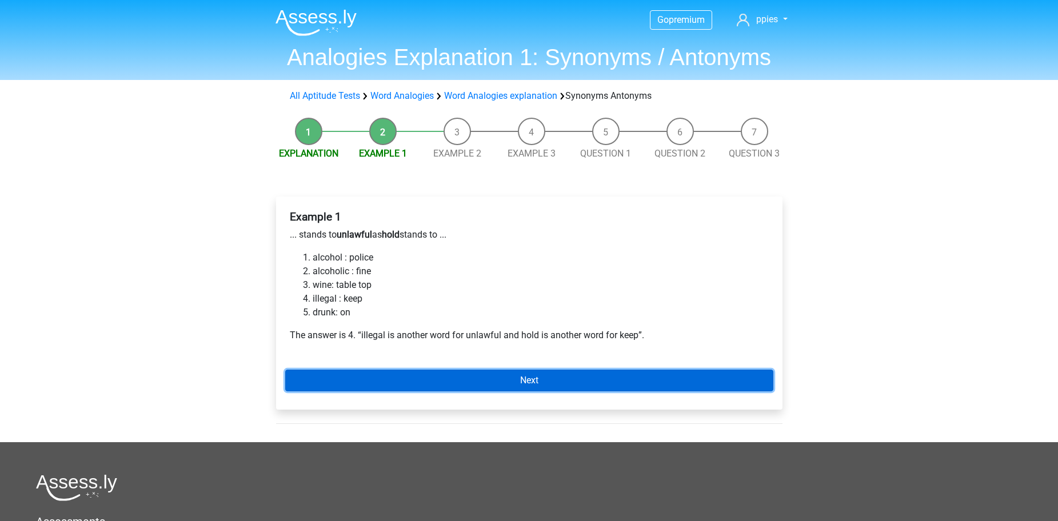
click at [457, 384] on link "Next" at bounding box center [529, 381] width 488 height 22
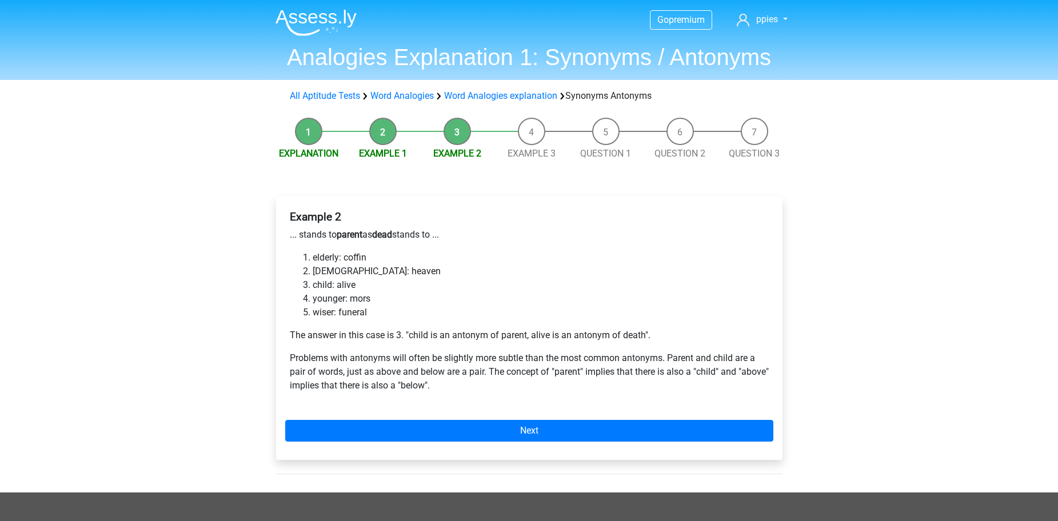
click at [445, 411] on div "Example 2 ... stands to parent as dead stands to ... elderly: coffin bible: hea…" at bounding box center [529, 329] width 507 height 264
click at [445, 413] on div "Example 2 ... stands to parent as dead stands to ... elderly: coffin bible: hea…" at bounding box center [529, 329] width 507 height 264
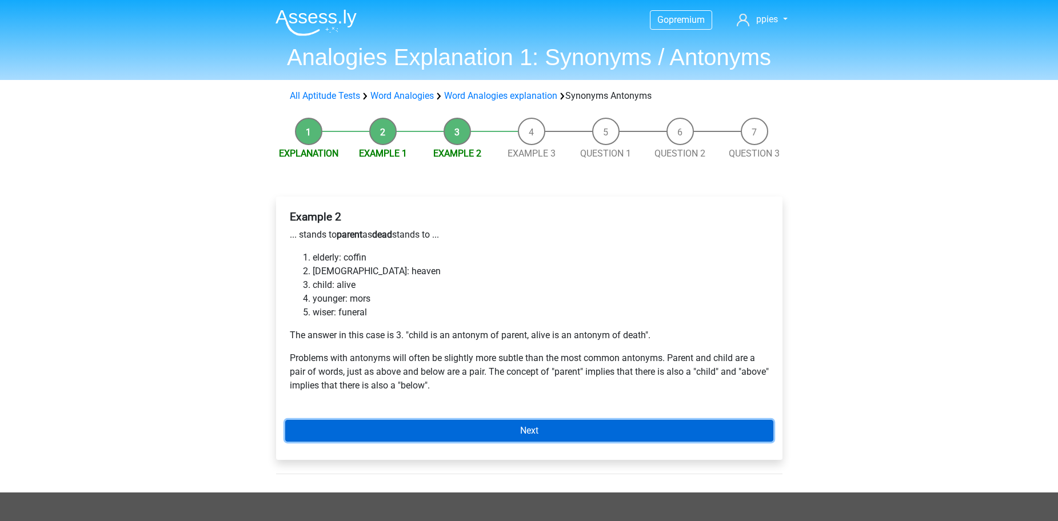
click at [439, 425] on link "Next" at bounding box center [529, 431] width 488 height 22
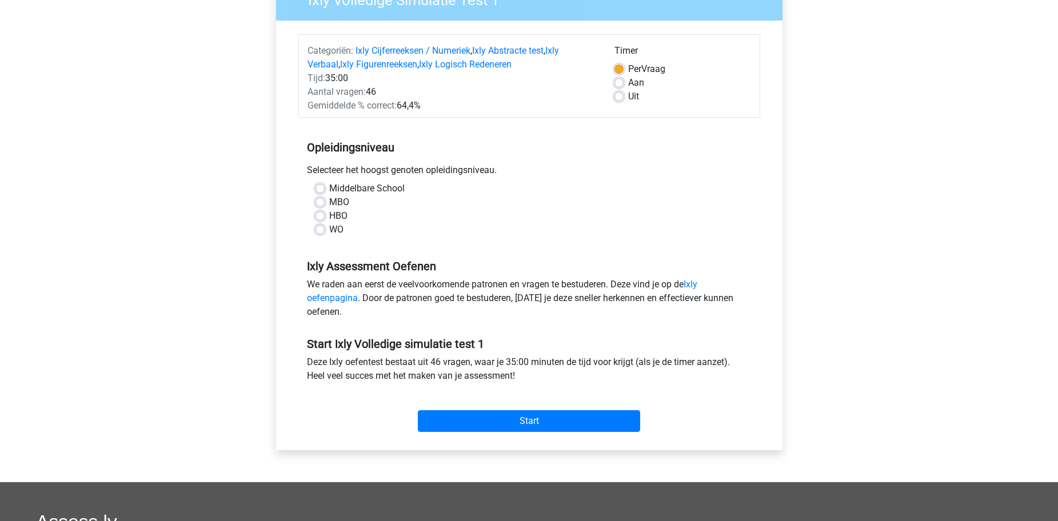
click at [337, 229] on label "WO" at bounding box center [336, 230] width 14 height 14
click at [325, 229] on input "WO" at bounding box center [320, 228] width 9 height 11
radio input "true"
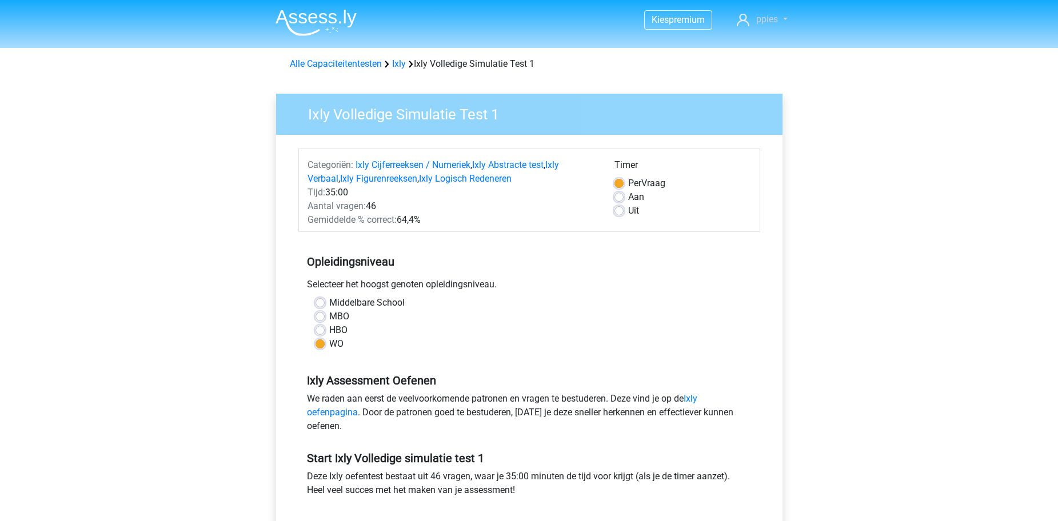
click at [764, 21] on span "ppies" at bounding box center [767, 19] width 22 height 11
click at [899, 171] on div "Kies premium ppies pies@gm.com" at bounding box center [529, 449] width 1058 height 899
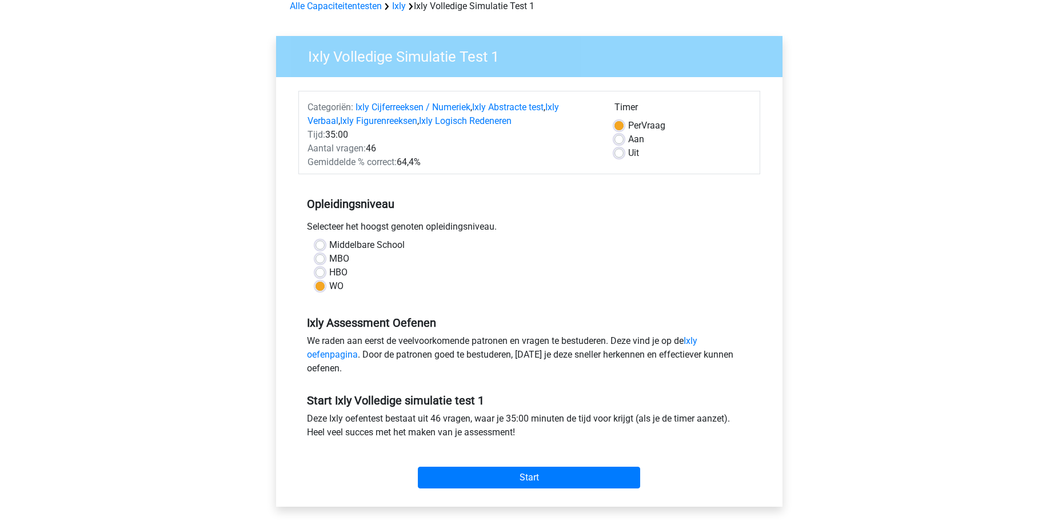
scroll to position [229, 0]
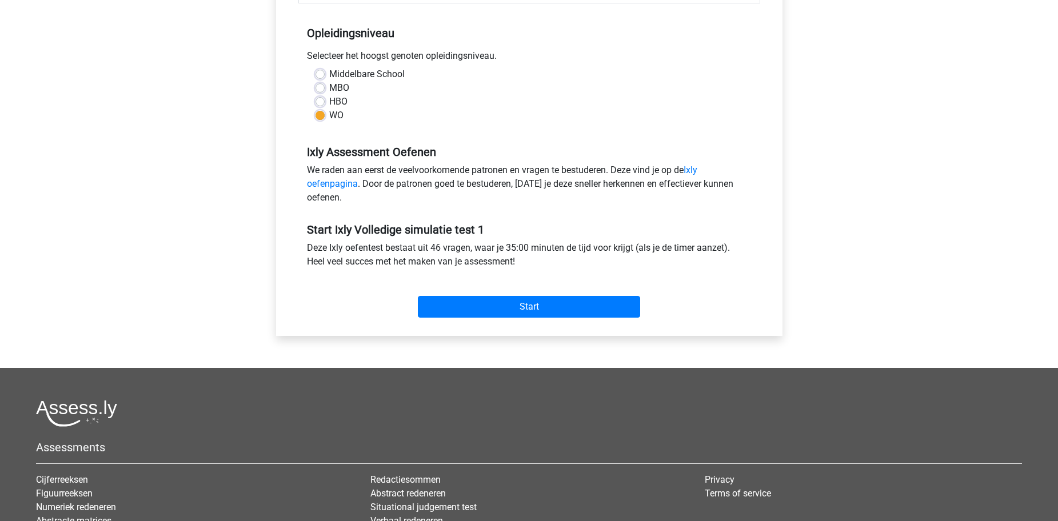
click at [631, 293] on div "Start" at bounding box center [529, 298] width 462 height 40
click at [623, 304] on input "Start" at bounding box center [529, 307] width 222 height 22
